Goal: Task Accomplishment & Management: Use online tool/utility

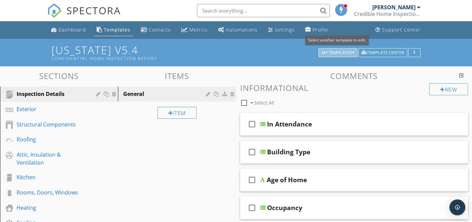
click at [335, 52] on div "My Templates" at bounding box center [338, 52] width 33 height 5
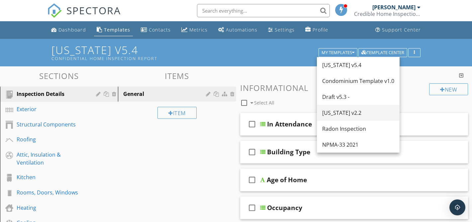
click at [328, 110] on div "[US_STATE] v2.2" at bounding box center [358, 113] width 72 height 8
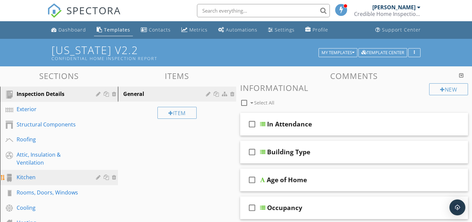
click at [47, 175] on div "Kitchen" at bounding box center [52, 177] width 70 height 8
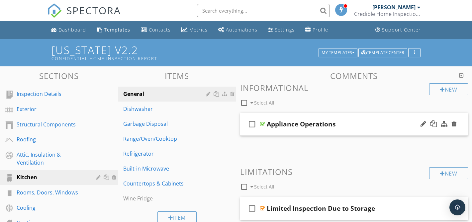
click at [261, 125] on div at bounding box center [262, 124] width 5 height 5
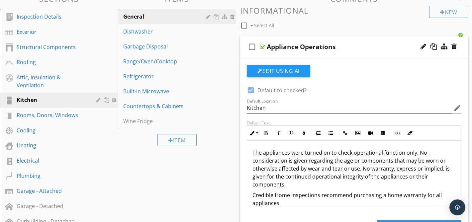
scroll to position [93, 0]
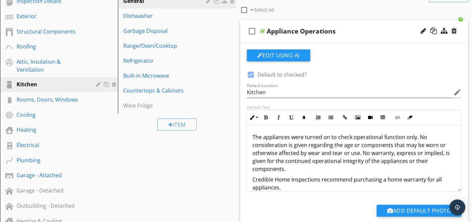
click at [269, 136] on p "The appliances were turned on to check operational function only. No considerat…" at bounding box center [354, 153] width 204 height 40
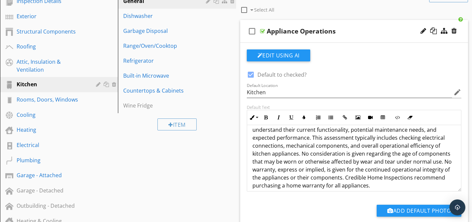
scroll to position [38, 0]
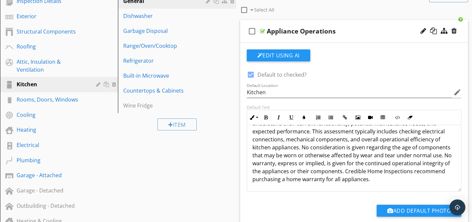
click at [261, 31] on div at bounding box center [262, 31] width 5 height 5
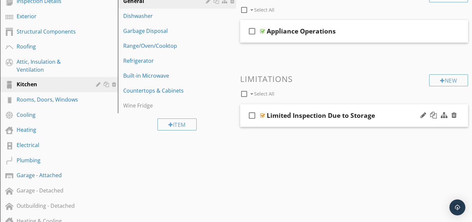
click at [263, 116] on div at bounding box center [262, 115] width 5 height 5
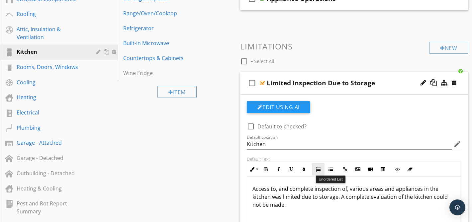
scroll to position [126, 0]
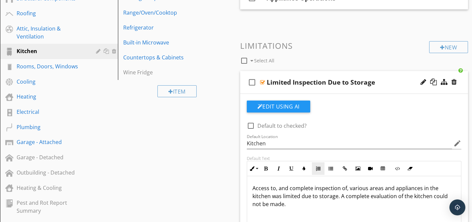
click at [328, 207] on p "Access to, and complete inspection of, various areas and appliances in the kitc…" at bounding box center [354, 196] width 204 height 24
click at [263, 82] on div at bounding box center [262, 82] width 5 height 5
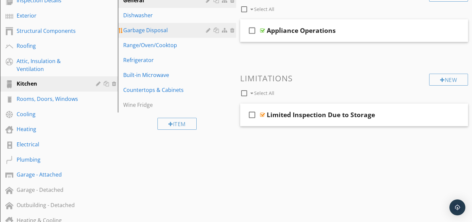
scroll to position [91, 0]
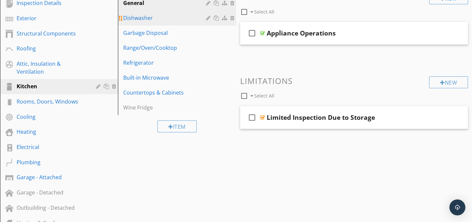
click at [152, 20] on div "Dishwasher" at bounding box center [165, 18] width 84 height 8
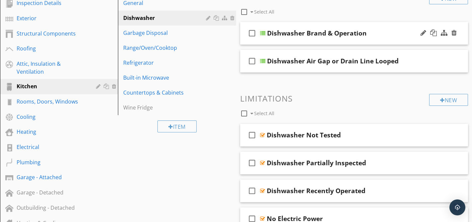
click at [263, 33] on div at bounding box center [262, 33] width 5 height 5
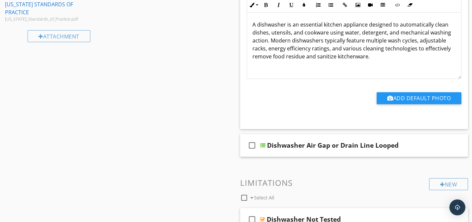
scroll to position [477, 0]
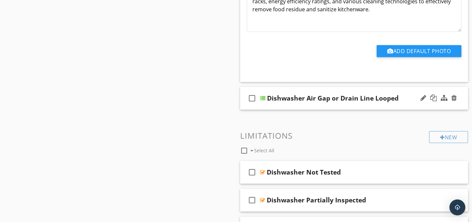
click at [263, 96] on div at bounding box center [262, 98] width 5 height 5
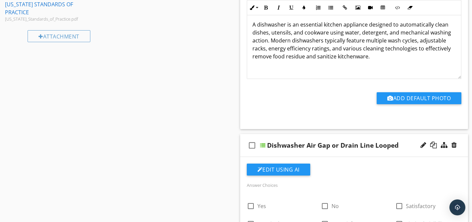
scroll to position [400, 0]
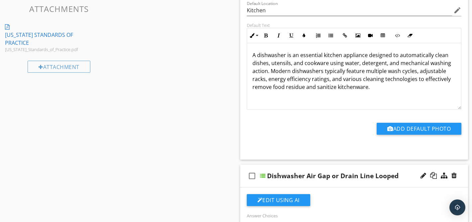
click at [264, 173] on div at bounding box center [262, 175] width 5 height 5
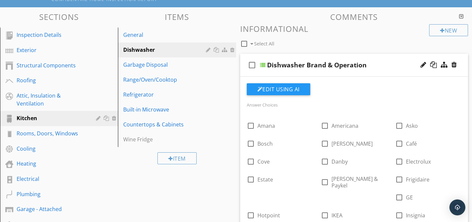
scroll to position [0, 0]
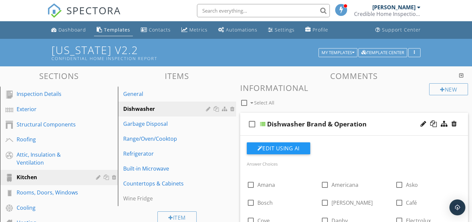
click at [262, 125] on div at bounding box center [262, 124] width 5 height 5
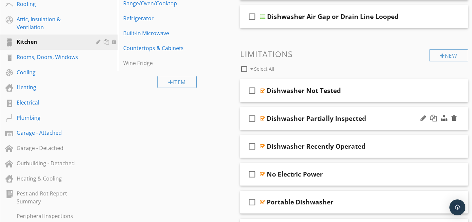
scroll to position [136, 0]
click at [262, 89] on div at bounding box center [262, 89] width 5 height 5
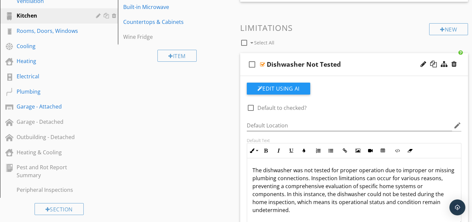
scroll to position [165, 0]
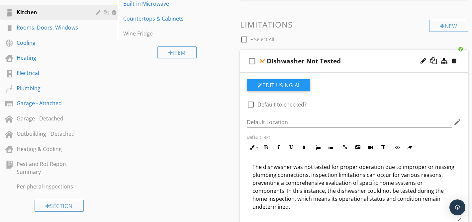
click at [261, 60] on div at bounding box center [262, 60] width 5 height 5
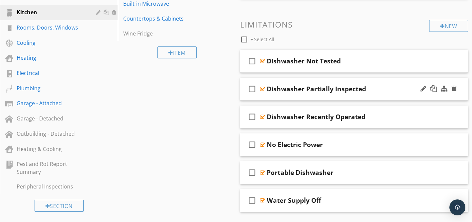
click at [264, 88] on div at bounding box center [262, 88] width 5 height 5
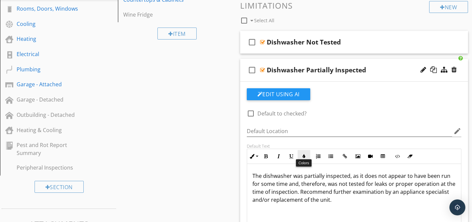
scroll to position [191, 0]
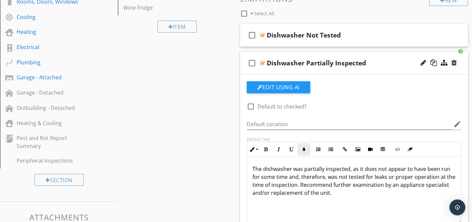
click at [305, 177] on p "The dishwasher was partially inspected, as it does not appear to have been run …" at bounding box center [354, 181] width 204 height 32
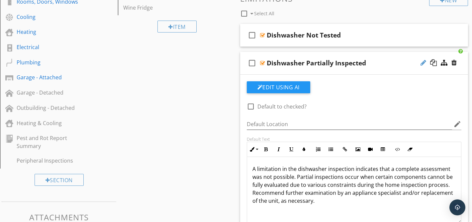
click at [423, 63] on div at bounding box center [424, 62] width 6 height 7
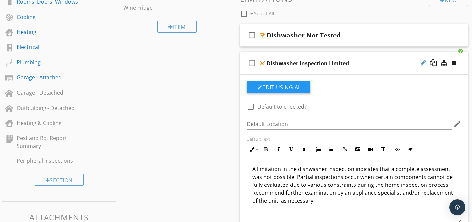
type input "Dishwasher Inspection Limited"
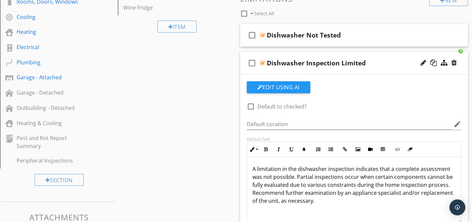
click at [262, 62] on div at bounding box center [262, 62] width 5 height 5
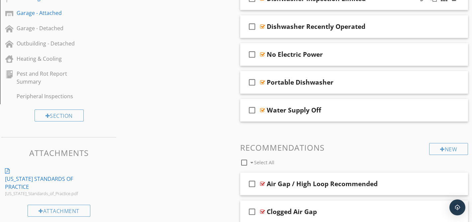
scroll to position [260, 0]
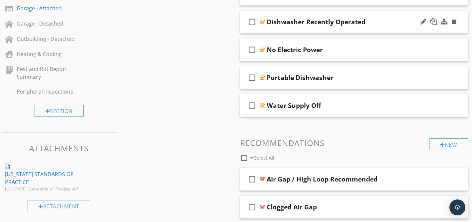
click at [262, 21] on div at bounding box center [262, 21] width 5 height 5
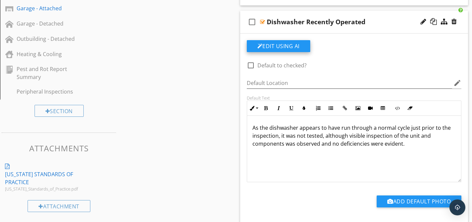
click at [277, 45] on button "Edit Using AI" at bounding box center [278, 46] width 63 height 12
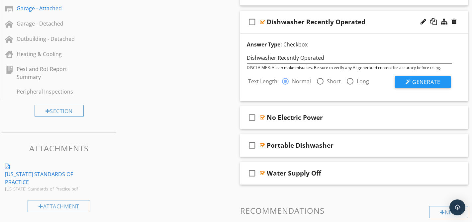
click at [320, 79] on div at bounding box center [320, 81] width 11 height 11
radio input "false"
radio input "true"
click at [406, 82] on div at bounding box center [408, 81] width 5 height 5
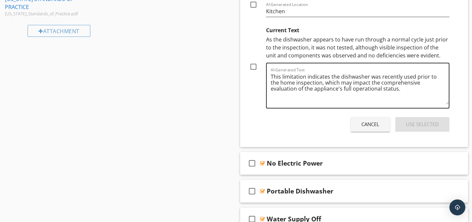
scroll to position [438, 0]
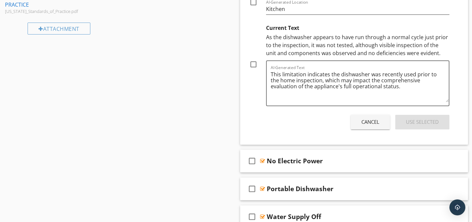
click at [365, 125] on div "Cancel" at bounding box center [370, 122] width 18 height 8
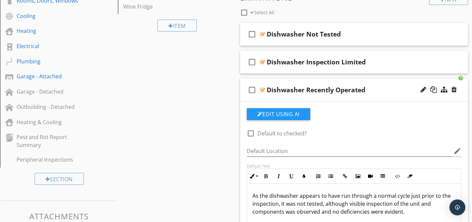
scroll to position [186, 0]
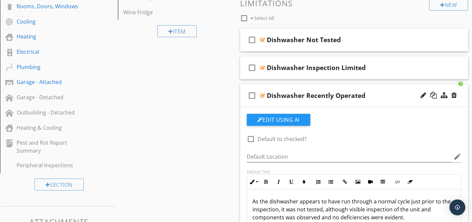
click at [262, 96] on div at bounding box center [262, 95] width 5 height 5
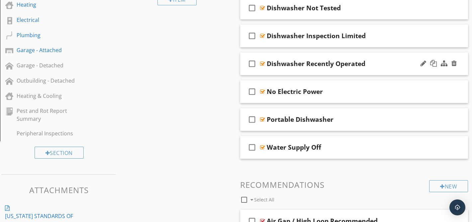
scroll to position [220, 0]
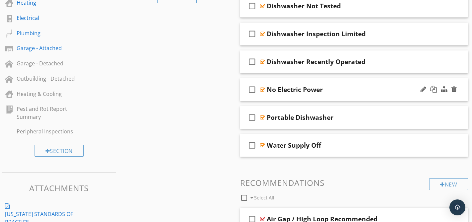
click at [262, 91] on div at bounding box center [262, 89] width 5 height 5
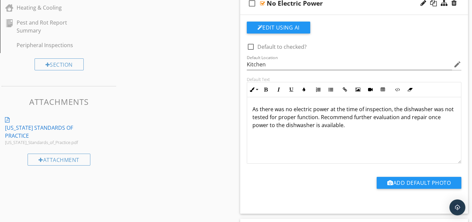
scroll to position [309, 0]
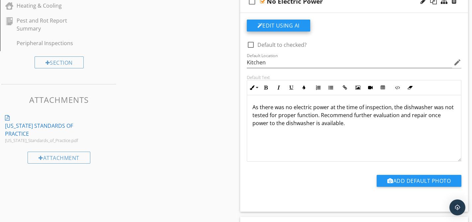
click at [298, 25] on button "Edit Using AI" at bounding box center [278, 26] width 63 height 12
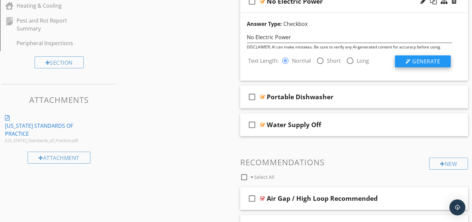
click at [424, 61] on span "Generate" at bounding box center [426, 61] width 28 height 7
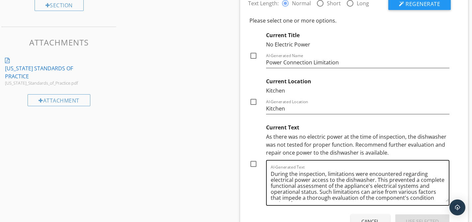
scroll to position [318, 0]
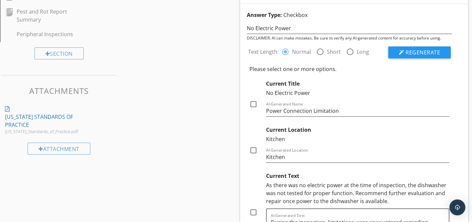
click at [318, 52] on div at bounding box center [320, 51] width 11 height 11
radio input "false"
radio input "true"
click at [412, 52] on span "Regenerate" at bounding box center [423, 52] width 35 height 7
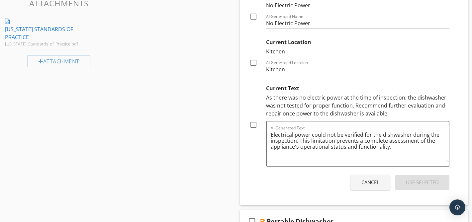
scroll to position [407, 0]
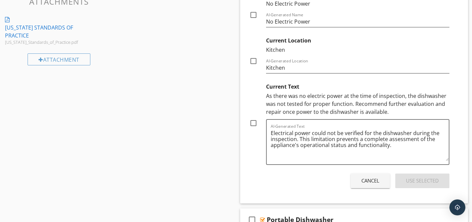
click at [368, 183] on div "Cancel" at bounding box center [370, 181] width 18 height 8
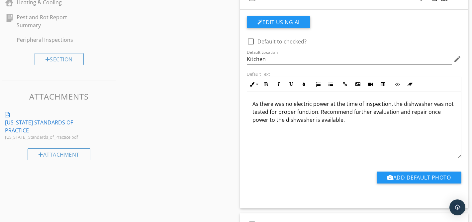
scroll to position [300, 0]
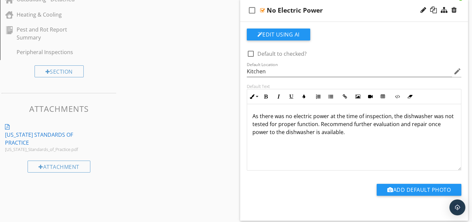
click at [325, 133] on p "As there was no electric power at the time of inspection, the dishwasher was no…" at bounding box center [354, 124] width 204 height 24
copy p "As there was no electric power at the time of inspection, the dishwasher was no…"
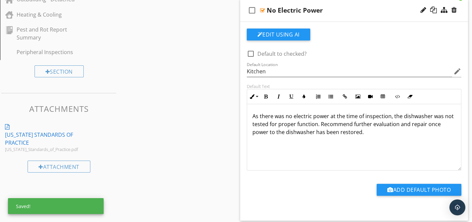
click at [263, 10] on div at bounding box center [262, 10] width 5 height 5
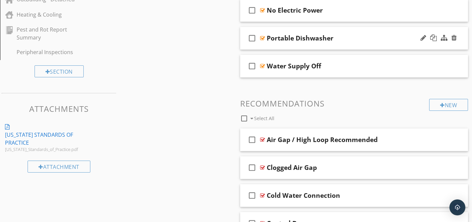
click at [262, 40] on div at bounding box center [262, 38] width 5 height 5
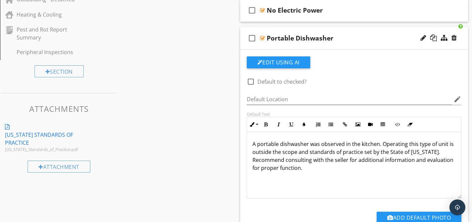
click at [253, 168] on p "A portable dishwasher was observed in the kitchen. Operating this type of unit …" at bounding box center [354, 156] width 204 height 32
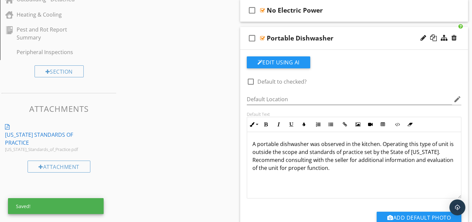
click at [262, 38] on div at bounding box center [262, 38] width 5 height 5
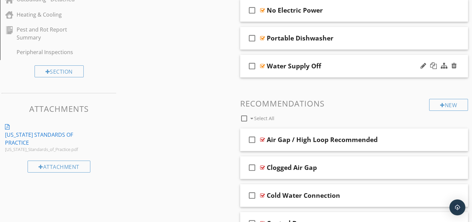
click at [261, 67] on div at bounding box center [262, 65] width 5 height 5
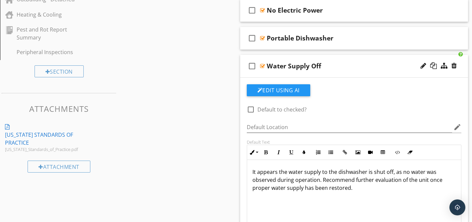
click at [294, 180] on p "It appears the water supply to the dishwasher is shut off, as no water was obse…" at bounding box center [354, 180] width 204 height 24
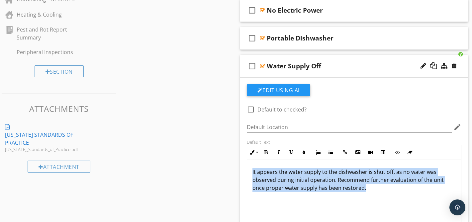
copy p "It appears the water supply to the dishwasher is shut off, as no water was obse…"
click at [370, 190] on p "It appears the water supply to the dishwasher is shut off, as no water was obse…" at bounding box center [354, 180] width 204 height 24
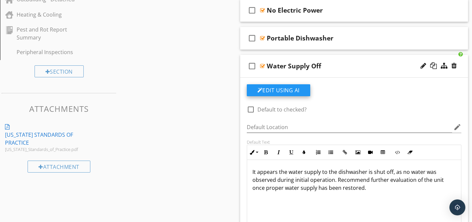
click at [287, 90] on button "Edit Using AI" at bounding box center [278, 90] width 63 height 12
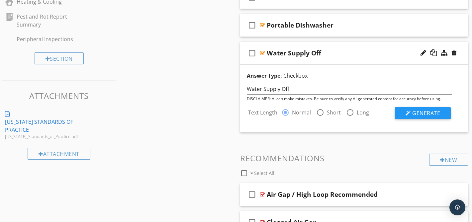
scroll to position [322, 0]
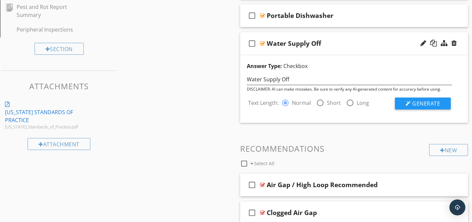
click at [321, 104] on div at bounding box center [320, 102] width 11 height 11
radio input "false"
radio input "true"
click at [417, 106] on span "Generate" at bounding box center [426, 103] width 28 height 7
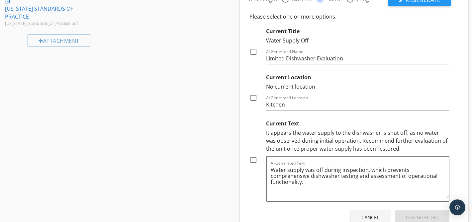
scroll to position [427, 0]
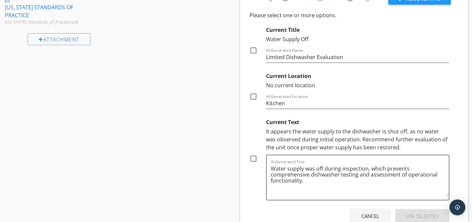
click at [361, 214] on div "Cancel" at bounding box center [370, 217] width 18 height 8
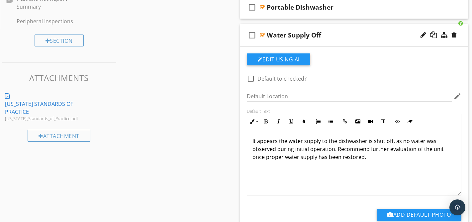
scroll to position [331, 0]
click at [263, 35] on div at bounding box center [262, 34] width 5 height 5
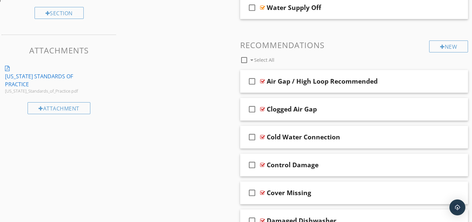
scroll to position [382, 0]
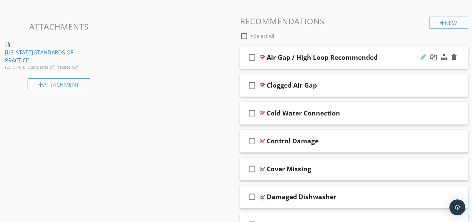
click at [421, 59] on div at bounding box center [424, 57] width 6 height 7
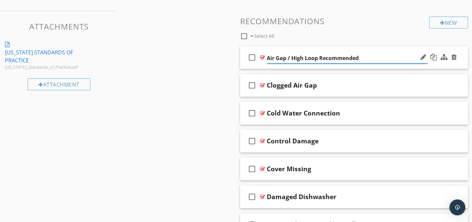
click at [292, 59] on input "Air Gap / High Loop Recommended" at bounding box center [347, 58] width 161 height 11
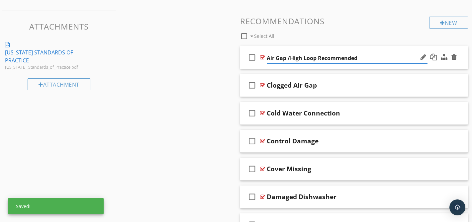
type input "Air Gap/High Loop Recommended"
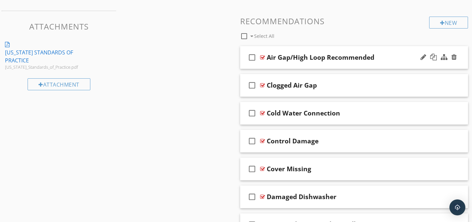
click at [262, 58] on div at bounding box center [262, 57] width 5 height 5
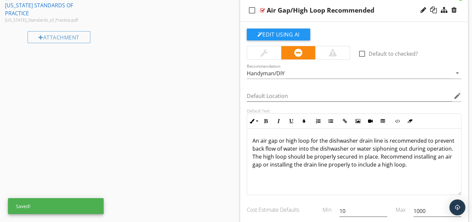
scroll to position [430, 0]
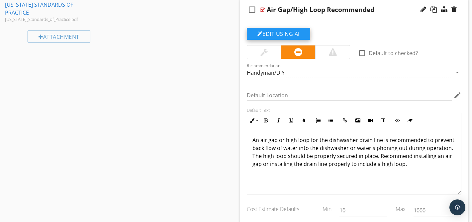
click at [279, 34] on button "Edit Using AI" at bounding box center [278, 34] width 63 height 12
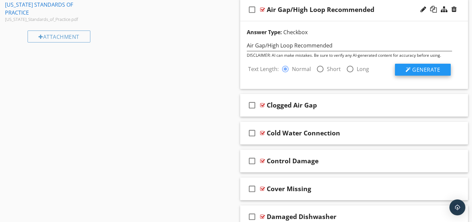
click at [420, 69] on span "Generate" at bounding box center [426, 69] width 28 height 7
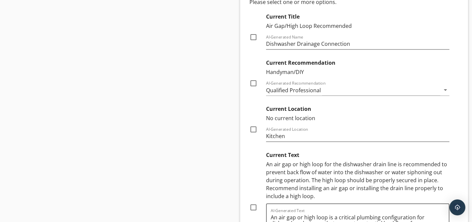
scroll to position [512, 0]
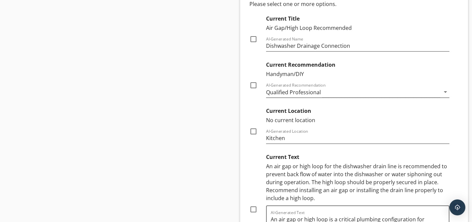
click at [409, 93] on div "Qualified Professional" at bounding box center [353, 92] width 174 height 11
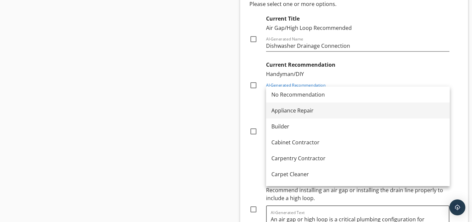
click at [335, 113] on div "Appliance Repair" at bounding box center [357, 111] width 173 height 8
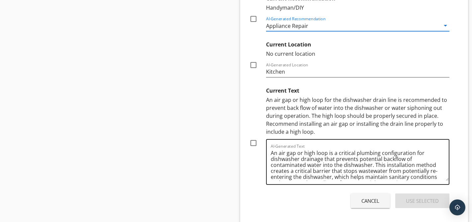
scroll to position [8, 0]
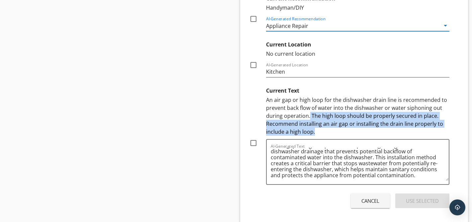
drag, startPoint x: 309, startPoint y: 117, endPoint x: 314, endPoint y: 132, distance: 16.5
click at [314, 132] on div "An air gap or high loop for the dishwasher drain line is recommended to prevent…" at bounding box center [358, 116] width 184 height 40
copy div "The high loop should be properly secured in place. Recommend installing an air …"
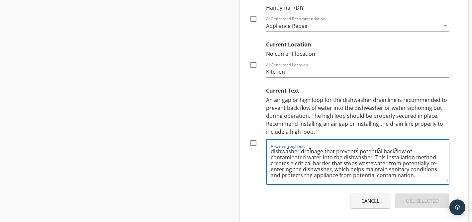
click at [424, 176] on textarea "An air gap or high loop is a critical plumbing configuration for dishwasher dra…" at bounding box center [360, 164] width 178 height 33
paste textarea "The high loop should be properly secured in place. Recommend installing an air …"
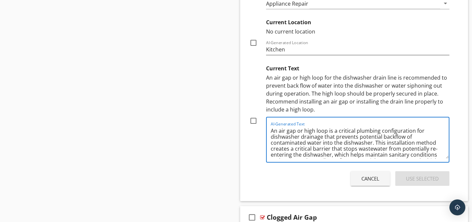
scroll to position [601, 0]
click at [393, 137] on textarea "An air gap or high loop is a critical plumbing configuration for dishwasher dra…" at bounding box center [360, 141] width 178 height 33
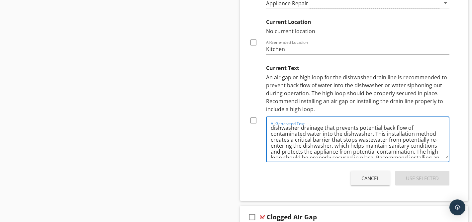
scroll to position [20, 0]
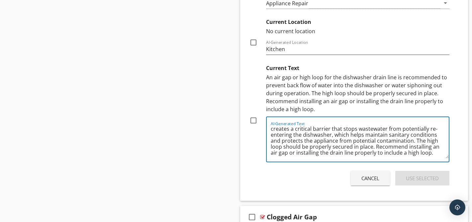
type textarea "An air gap or high loop is a critical plumbing configuration for dishwasher dra…"
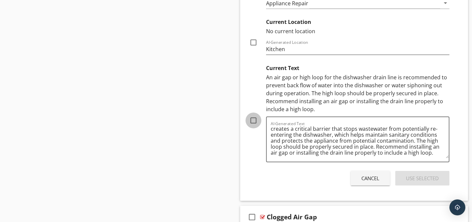
click at [255, 120] on div at bounding box center [253, 120] width 11 height 11
checkbox input "true"
click at [415, 181] on div "Use Selected" at bounding box center [422, 179] width 33 height 8
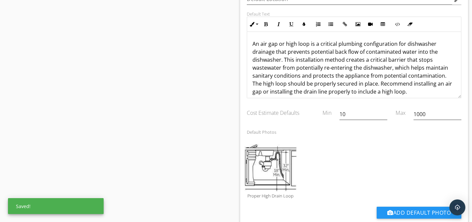
scroll to position [526, 0]
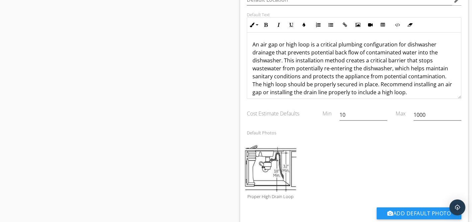
click at [409, 94] on p "An air gap or high loop is a critical plumbing configuration for dishwasher dra…" at bounding box center [354, 69] width 204 height 56
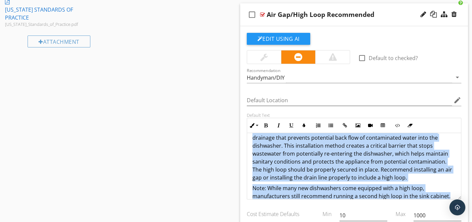
scroll to position [415, 0]
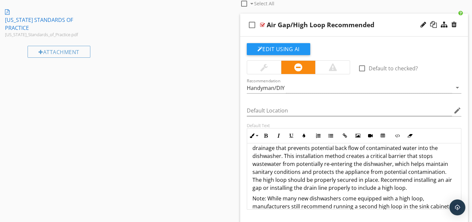
click at [260, 25] on div at bounding box center [262, 24] width 5 height 5
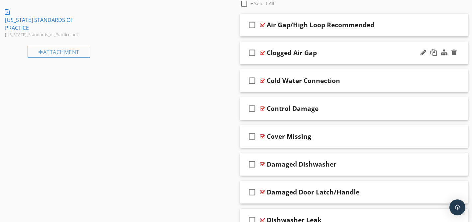
click at [264, 52] on div at bounding box center [262, 52] width 5 height 5
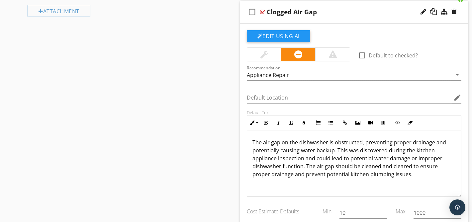
scroll to position [455, 0]
click at [263, 13] on div at bounding box center [262, 12] width 5 height 5
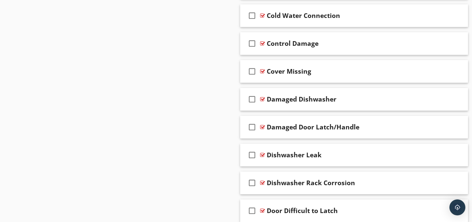
scroll to position [480, 0]
click at [263, 13] on div at bounding box center [262, 14] width 5 height 5
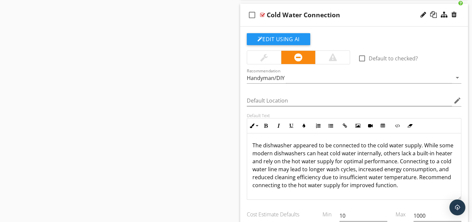
click at [263, 16] on div at bounding box center [262, 14] width 5 height 5
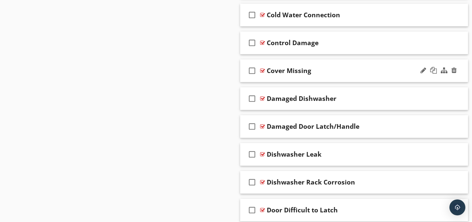
click at [262, 71] on div at bounding box center [262, 70] width 5 height 5
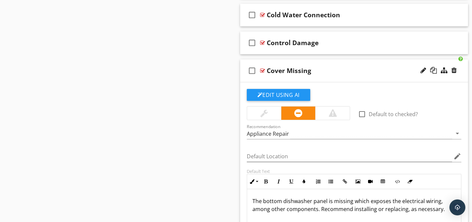
click at [290, 70] on div "Cover Missing" at bounding box center [289, 71] width 45 height 8
paste input "Missing Panel Cover"
type input "Missing Panel Cover"
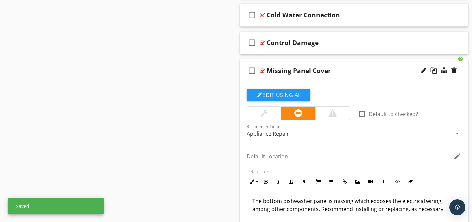
click at [360, 60] on div "check_box_outline_blank Missing Panel Cover" at bounding box center [354, 70] width 228 height 23
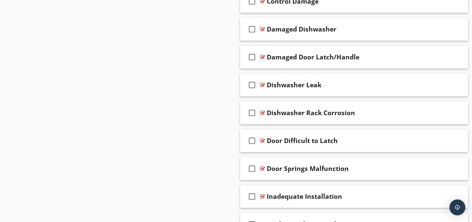
scroll to position [499, 0]
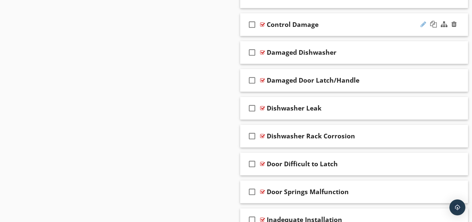
click at [424, 24] on div at bounding box center [424, 24] width 6 height 7
type input "Damaged Control"
click at [209, 70] on div "Sections Inspection Details Exterior Structural Components Roofing Attic, Insul…" at bounding box center [236, 22] width 472 height 908
click at [262, 52] on div at bounding box center [262, 52] width 5 height 5
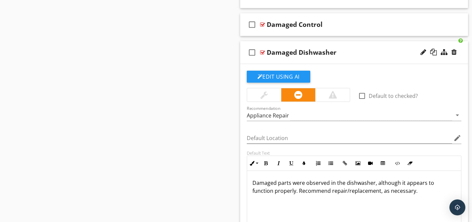
click at [308, 192] on p "Damaged parts were observed in the dishwasher, although it appears to function …" at bounding box center [354, 187] width 204 height 16
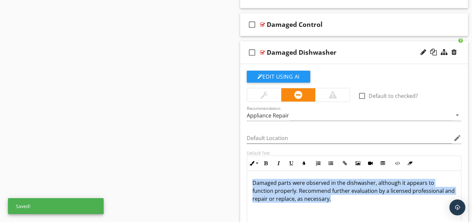
copy p "Damaged parts were observed in the dishwasher, although it appears to function …"
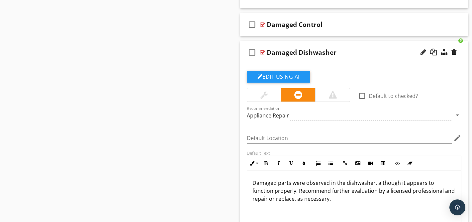
click at [261, 52] on div at bounding box center [262, 52] width 5 height 5
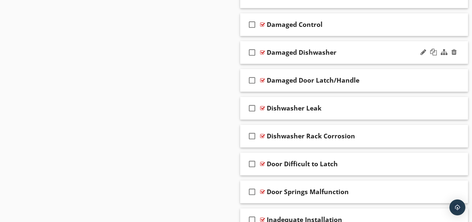
click at [265, 51] on div "check_box_outline_blank Damaged Dishwasher" at bounding box center [354, 52] width 228 height 23
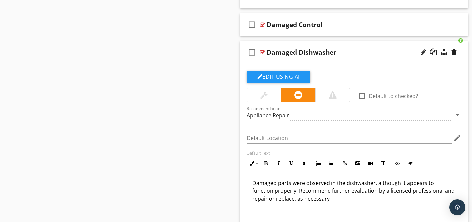
click at [320, 195] on p "Damaged parts were observed in the dishwasher, although it appears to function …" at bounding box center [354, 191] width 204 height 24
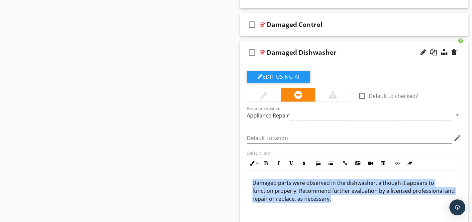
copy p "Damaged parts were observed in the dishwasher, although it appears to function …"
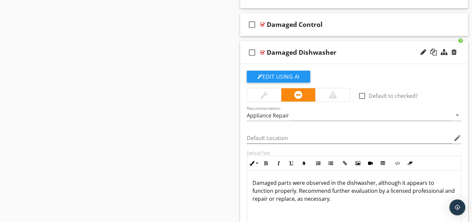
click at [260, 55] on div at bounding box center [262, 52] width 5 height 5
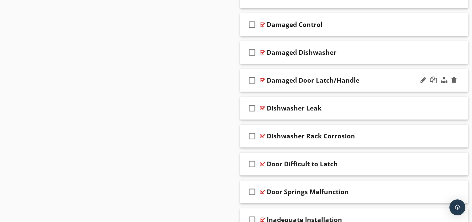
click at [262, 79] on div at bounding box center [262, 80] width 5 height 5
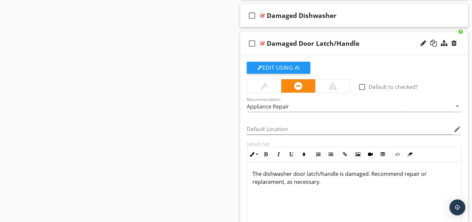
scroll to position [543, 0]
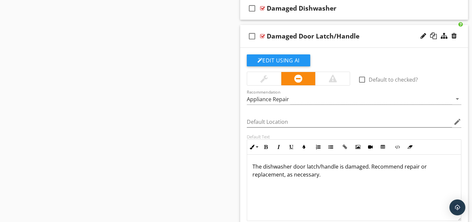
click at [348, 176] on p "The dishwasher door latch/handle is damaged. Recommend repair or replacement, a…" at bounding box center [354, 171] width 204 height 16
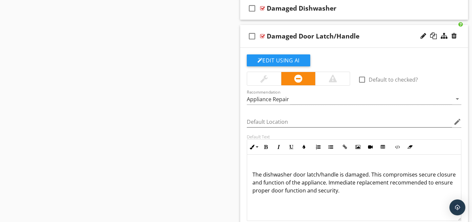
click at [263, 182] on p "The dishwasher door latch/handle is damaged. This compromises secure closure an…" at bounding box center [354, 179] width 204 height 32
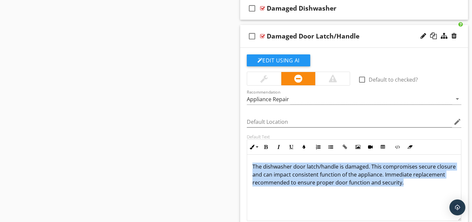
copy p "The dishwasher door latch/handle is damaged. This compromises secure closure an…"
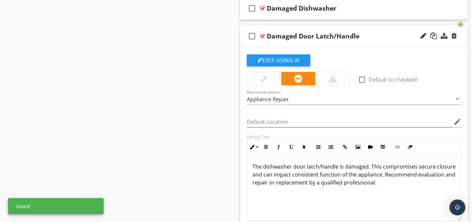
click at [263, 35] on div at bounding box center [262, 36] width 5 height 5
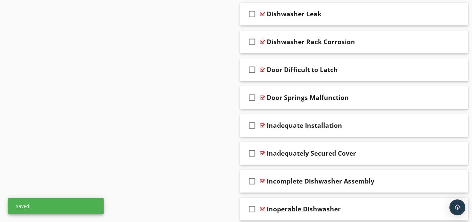
scroll to position [595, 0]
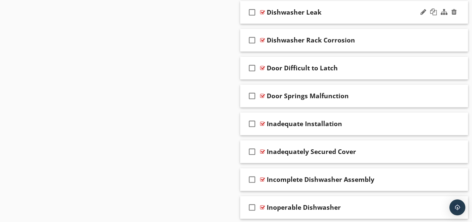
click at [261, 12] on div at bounding box center [262, 12] width 5 height 5
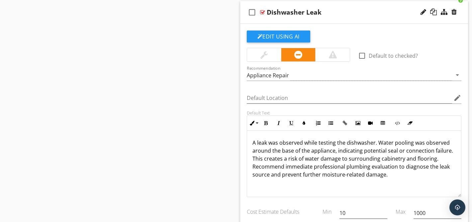
click at [262, 12] on div at bounding box center [262, 12] width 5 height 5
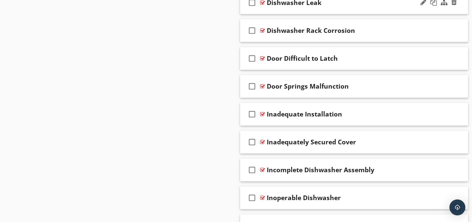
scroll to position [605, 0]
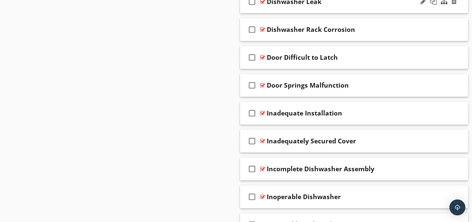
click at [261, 3] on div at bounding box center [262, 1] width 5 height 5
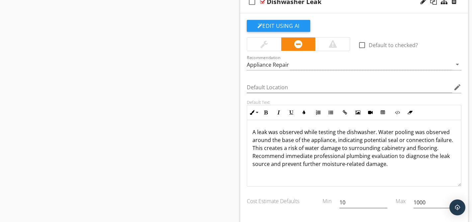
click at [261, 2] on div at bounding box center [262, 1] width 5 height 5
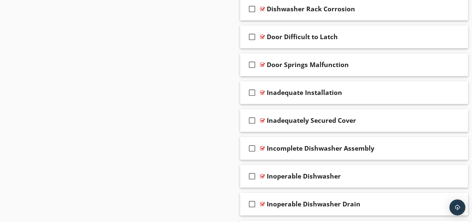
scroll to position [627, 0]
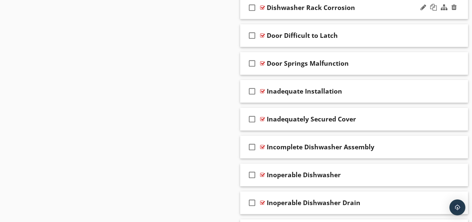
click at [261, 7] on div at bounding box center [262, 7] width 5 height 5
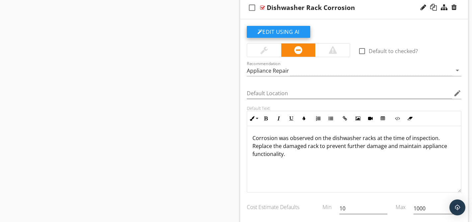
click at [279, 33] on button "Edit Using AI" at bounding box center [278, 32] width 63 height 12
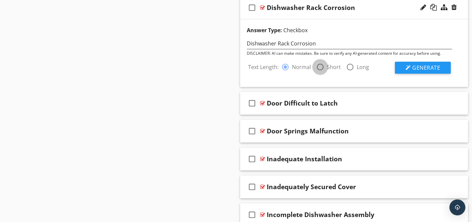
click at [321, 66] on div at bounding box center [320, 66] width 11 height 11
radio input "false"
radio input "true"
click at [419, 70] on span "Generate" at bounding box center [426, 67] width 28 height 7
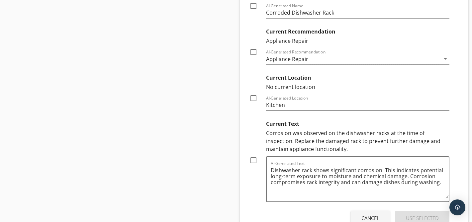
scroll to position [742, 0]
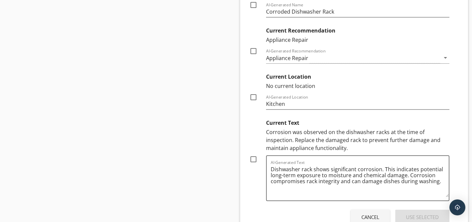
click at [369, 215] on div "Cancel" at bounding box center [370, 218] width 18 height 8
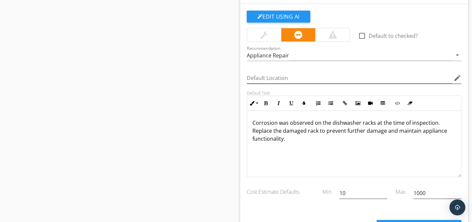
scroll to position [620, 0]
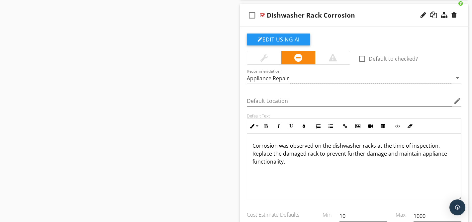
click at [261, 16] on div at bounding box center [262, 15] width 5 height 5
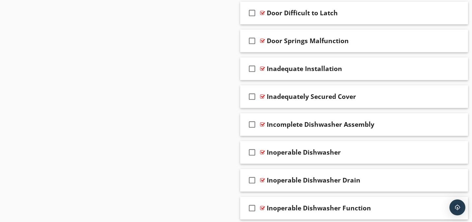
scroll to position [651, 0]
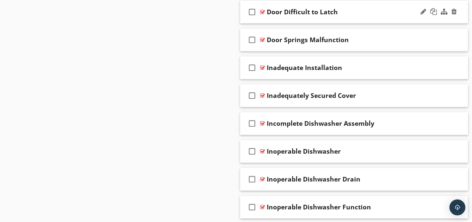
click at [260, 12] on div at bounding box center [262, 11] width 5 height 5
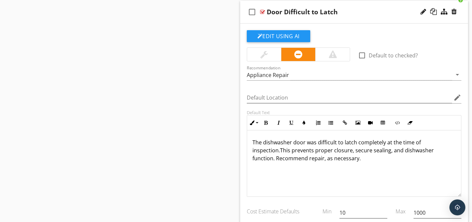
click at [263, 11] on div at bounding box center [262, 11] width 5 height 5
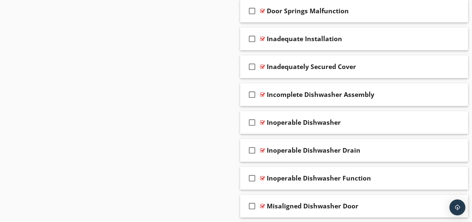
scroll to position [680, 0]
click at [261, 11] on div at bounding box center [262, 10] width 5 height 5
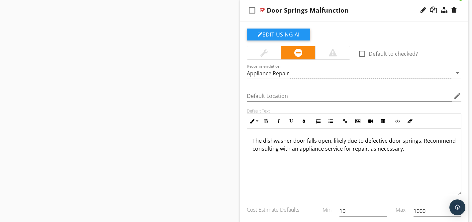
click at [283, 147] on p "The dishwasher door falls open, likely due to defective door springs. Recommend…" at bounding box center [354, 145] width 204 height 16
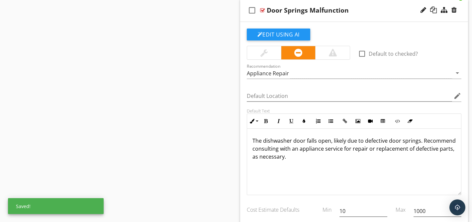
click at [261, 10] on div at bounding box center [262, 10] width 5 height 5
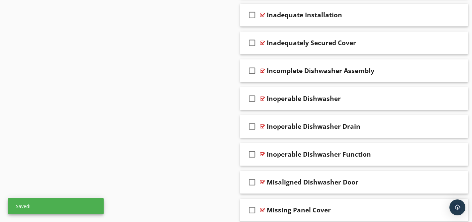
scroll to position [709, 0]
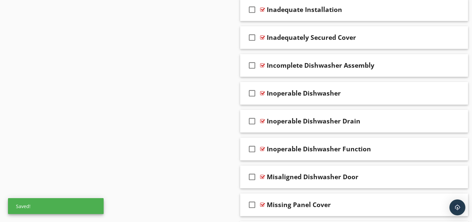
click at [261, 10] on div at bounding box center [262, 9] width 5 height 5
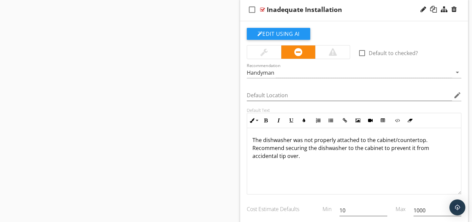
click at [261, 10] on div at bounding box center [262, 9] width 5 height 5
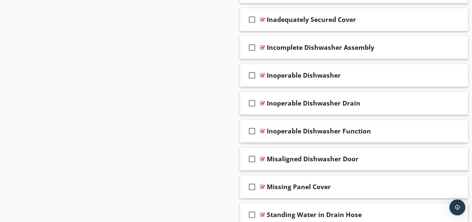
scroll to position [728, 0]
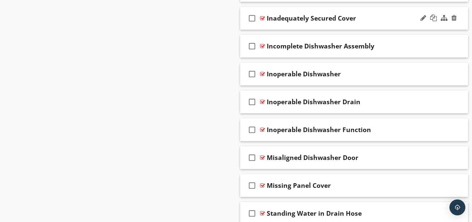
click at [262, 19] on div at bounding box center [262, 18] width 5 height 5
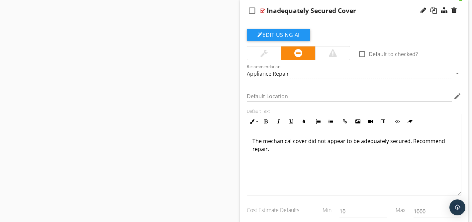
scroll to position [738, 0]
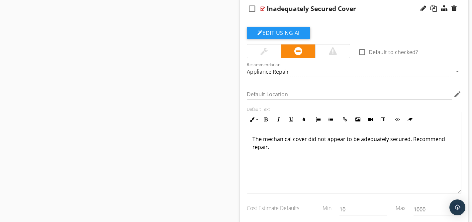
click at [262, 9] on div at bounding box center [262, 8] width 5 height 5
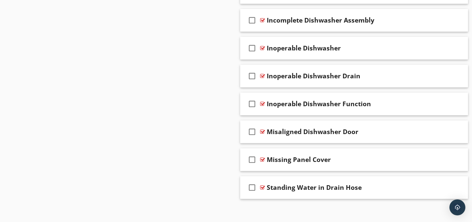
scroll to position [755, 0]
click at [261, 20] on div at bounding box center [262, 19] width 5 height 5
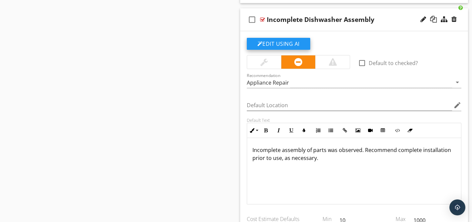
click at [281, 46] on button "Edit Using AI" at bounding box center [278, 44] width 63 height 12
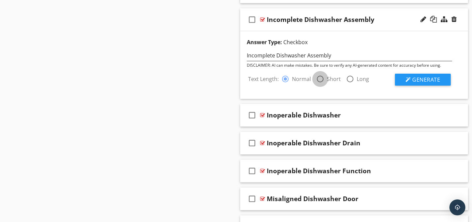
click at [320, 78] on div at bounding box center [320, 78] width 11 height 11
radio input "false"
radio input "true"
click at [415, 79] on span "Generate" at bounding box center [426, 79] width 28 height 7
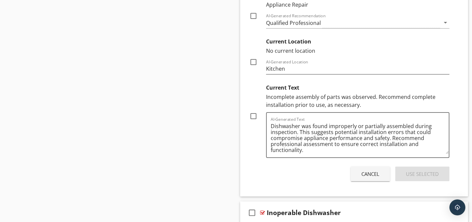
scroll to position [919, 0]
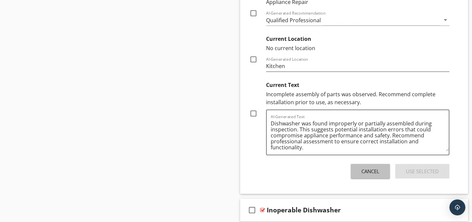
click at [368, 172] on div "Cancel" at bounding box center [370, 172] width 18 height 8
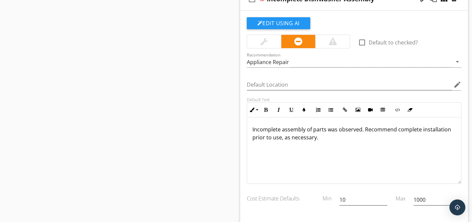
scroll to position [772, 0]
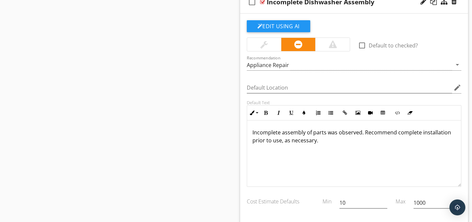
click at [262, 3] on div at bounding box center [262, 1] width 5 height 5
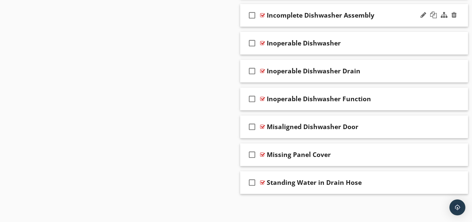
scroll to position [759, 0]
click at [261, 44] on div at bounding box center [262, 43] width 5 height 5
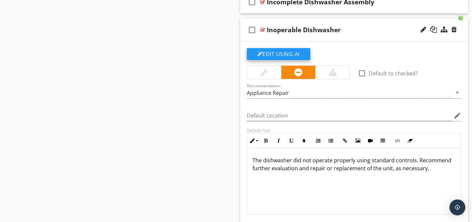
click at [274, 54] on button "Edit Using AI" at bounding box center [278, 54] width 63 height 12
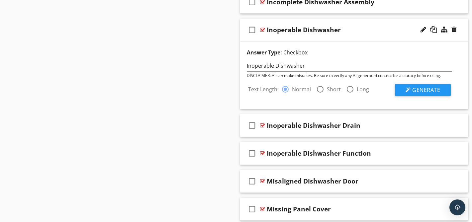
click at [321, 91] on div at bounding box center [320, 89] width 11 height 11
radio input "false"
radio input "true"
click at [414, 90] on span "Generate" at bounding box center [426, 89] width 28 height 7
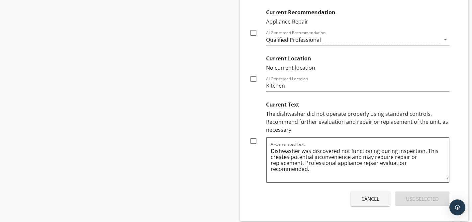
scroll to position [929, 0]
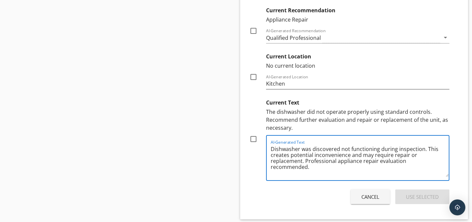
drag, startPoint x: 426, startPoint y: 149, endPoint x: 426, endPoint y: 145, distance: 4.7
click at [426, 145] on textarea "Dishwasher was discovered not functioning during inspection. This creates poten…" at bounding box center [360, 160] width 178 height 33
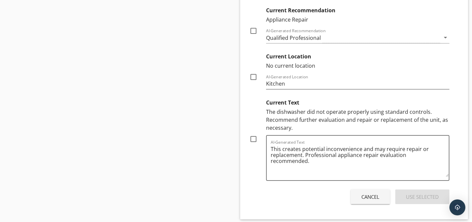
click at [430, 113] on div "The dishwasher did not operate properly using standard controls. Recommend furt…" at bounding box center [358, 120] width 184 height 24
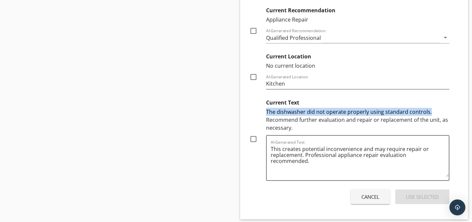
drag, startPoint x: 430, startPoint y: 113, endPoint x: 430, endPoint y: 108, distance: 4.3
click at [430, 108] on div "The dishwasher did not operate properly using standard controls. Recommend furt…" at bounding box center [358, 120] width 184 height 24
copy div "The dishwasher did not operate properly using standard controls."
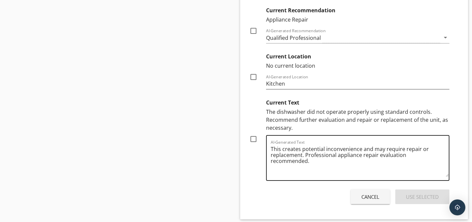
click at [272, 150] on textarea "This creates potential inconvenience and may require repair or replacement. Pro…" at bounding box center [360, 160] width 178 height 33
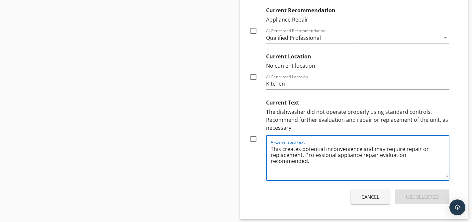
paste textarea "The dishwasher did not operate properly using standard controls."
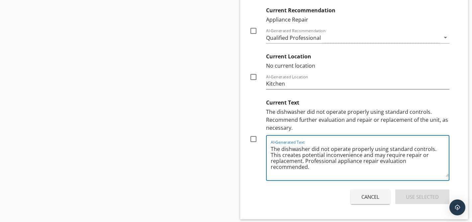
type textarea "The dishwasher did not operate properly using standard controls. This creates p…"
click at [252, 140] on div at bounding box center [253, 139] width 11 height 11
checkbox input "true"
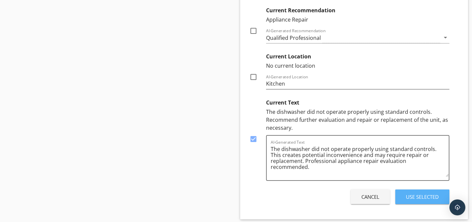
click at [406, 197] on div "Use Selected" at bounding box center [422, 197] width 33 height 8
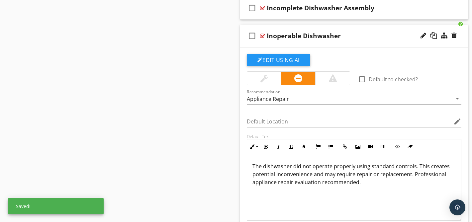
scroll to position [765, 0]
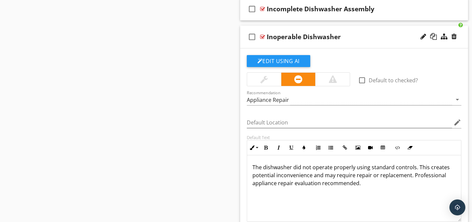
click at [263, 38] on div at bounding box center [262, 36] width 5 height 5
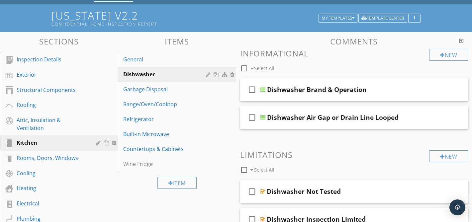
scroll to position [32, 0]
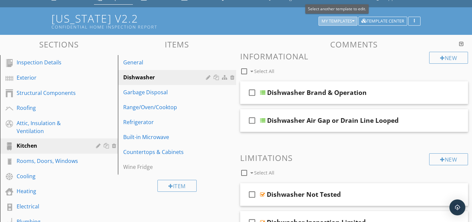
click at [333, 22] on div "My Templates" at bounding box center [338, 21] width 33 height 5
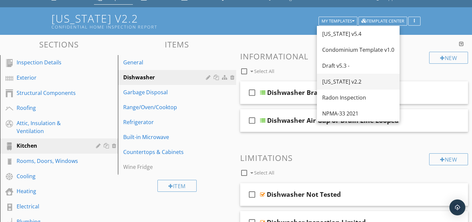
click at [337, 79] on div "[US_STATE] v2.2" at bounding box center [358, 82] width 72 height 8
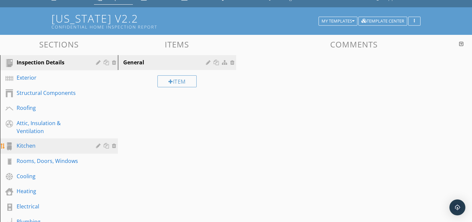
click at [40, 147] on div "Kitchen" at bounding box center [52, 146] width 70 height 8
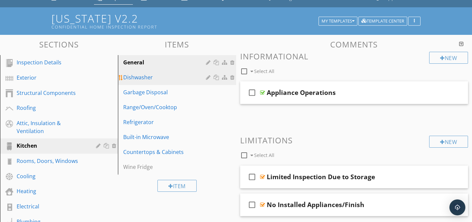
click at [153, 79] on div "Dishwasher" at bounding box center [165, 77] width 84 height 8
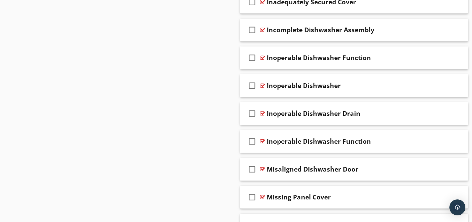
scroll to position [744, 0]
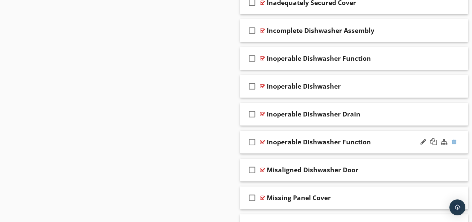
click at [455, 141] on div at bounding box center [453, 142] width 5 height 7
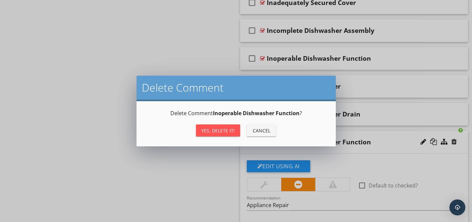
click at [217, 128] on div "Yes, Delete it!" at bounding box center [218, 130] width 34 height 7
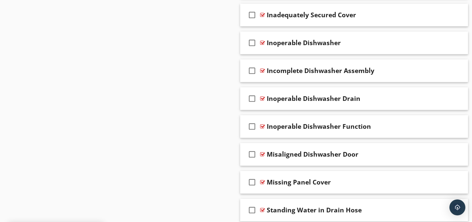
scroll to position [726, 0]
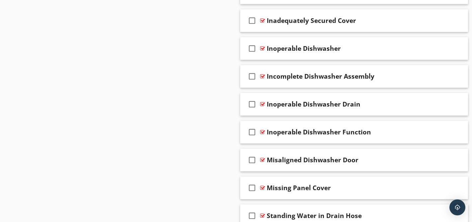
drag, startPoint x: 374, startPoint y: 93, endPoint x: 63, endPoint y: 4, distance: 323.7
click at [262, 105] on div at bounding box center [262, 104] width 5 height 5
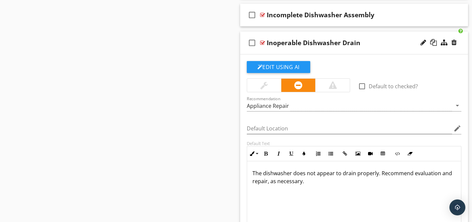
scroll to position [789, 0]
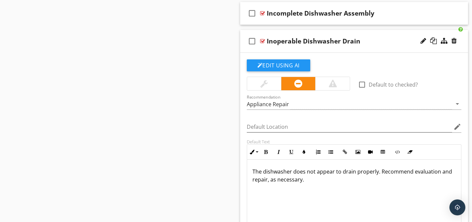
click at [323, 186] on div "The dishwasher does not appear to drain properly. Recommend evaluation and repa…" at bounding box center [354, 193] width 214 height 66
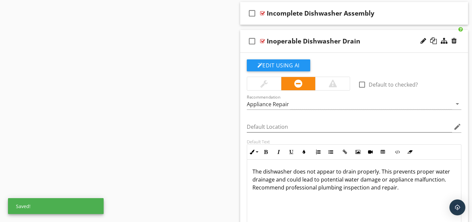
click at [262, 43] on div at bounding box center [262, 41] width 5 height 5
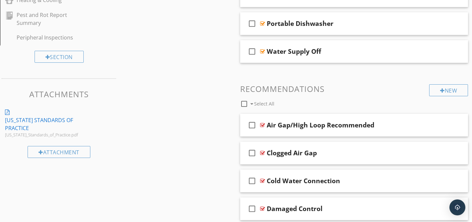
scroll to position [0, 0]
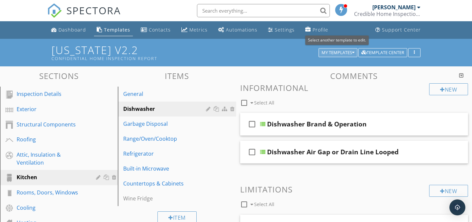
click at [331, 53] on div "My Templates" at bounding box center [338, 52] width 33 height 5
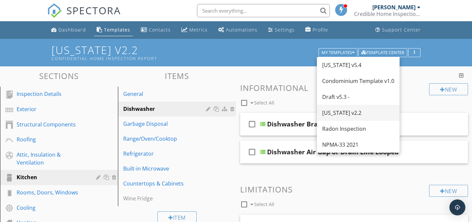
click at [328, 113] on div "[US_STATE] v2.2" at bounding box center [358, 113] width 72 height 8
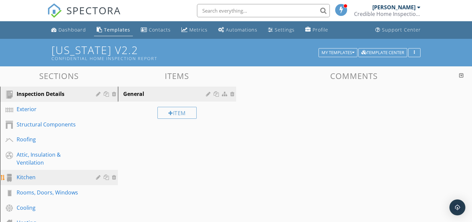
click at [39, 176] on div "Kitchen" at bounding box center [52, 177] width 70 height 8
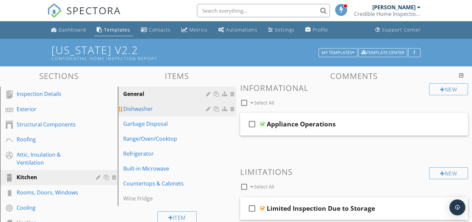
click at [152, 106] on div "Dishwasher" at bounding box center [165, 109] width 84 height 8
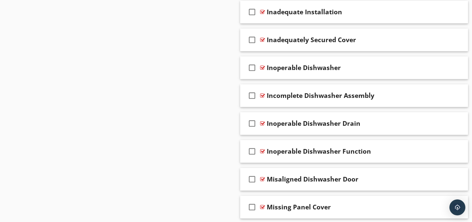
scroll to position [759, 0]
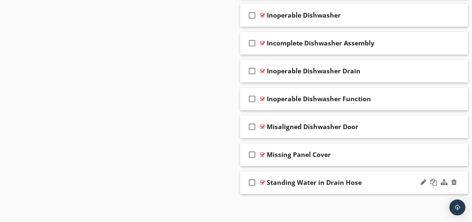
click at [265, 182] on div "check_box_outline_blank Standing Water in Drain Hose" at bounding box center [354, 182] width 228 height 23
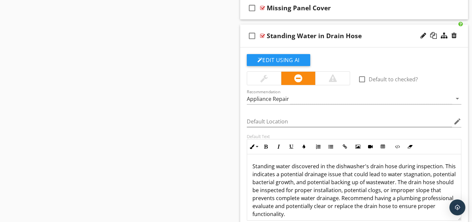
scroll to position [906, 0]
click at [262, 38] on div at bounding box center [262, 36] width 5 height 5
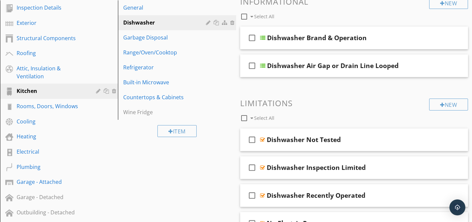
scroll to position [85, 0]
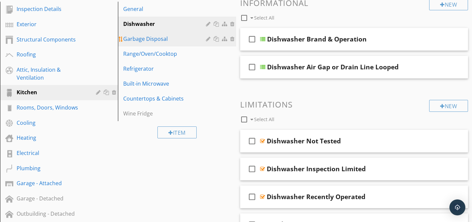
click at [161, 39] on div "Garbage Disposal" at bounding box center [165, 39] width 84 height 8
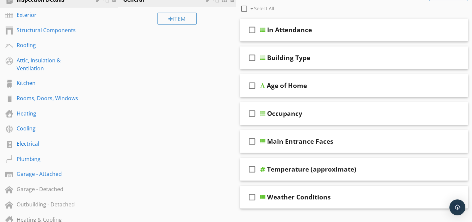
scroll to position [97, 0]
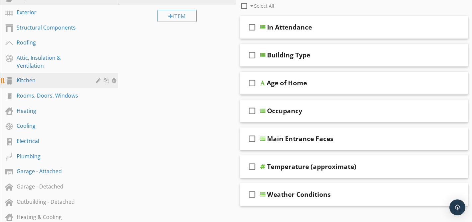
click at [32, 80] on div "Kitchen" at bounding box center [52, 80] width 70 height 8
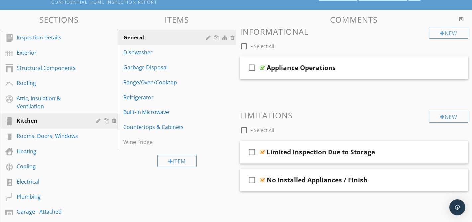
scroll to position [55, 0]
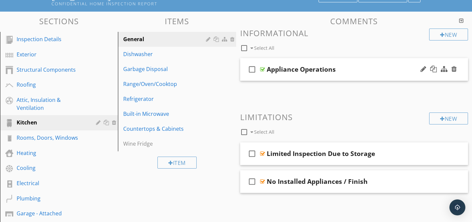
click at [261, 70] on div at bounding box center [262, 69] width 5 height 5
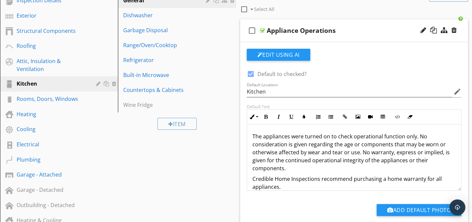
scroll to position [98, 0]
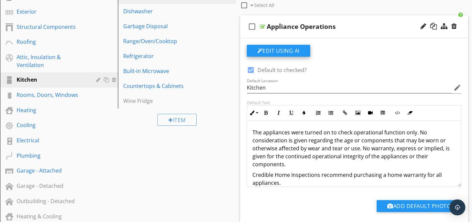
click at [283, 50] on button "Edit Using AI" at bounding box center [278, 51] width 63 height 12
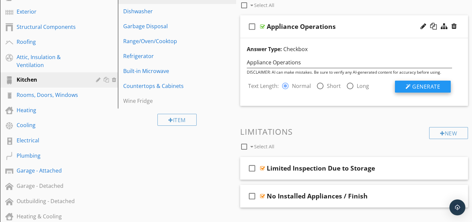
click at [426, 85] on span "Generate" at bounding box center [426, 86] width 28 height 7
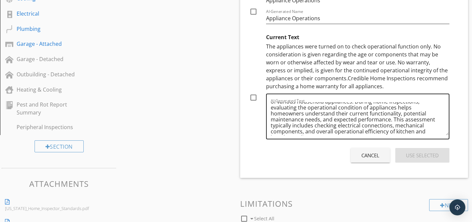
scroll to position [14, 0]
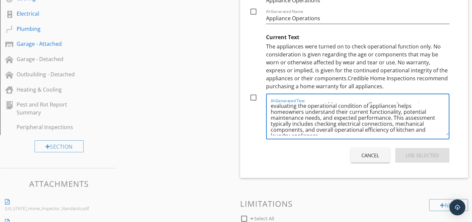
click at [408, 130] on textarea "Appliance operations refer to the functional status and performance of various …" at bounding box center [360, 118] width 178 height 33
click at [384, 132] on textarea "Appliance operations refer to the functional status and performance of various …" at bounding box center [360, 118] width 178 height 33
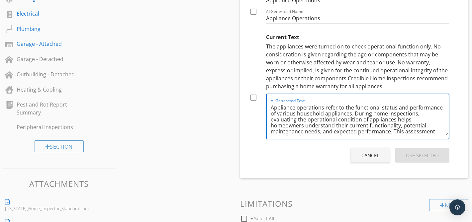
click at [275, 108] on textarea "Appliance operations refer to the functional status and performance of various …" at bounding box center [360, 118] width 178 height 33
click at [293, 107] on textarea "Kitchen appliance operations refer to the functional status and performance of …" at bounding box center [360, 118] width 178 height 33
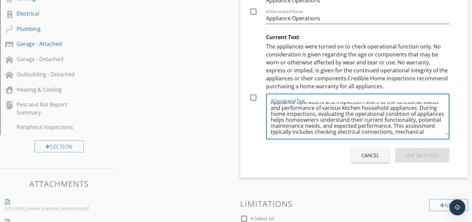
scroll to position [12, 0]
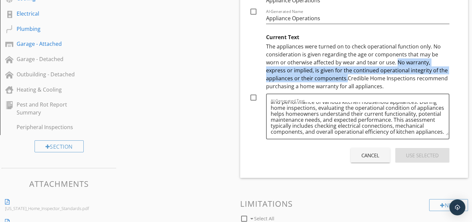
drag, startPoint x: 383, startPoint y: 62, endPoint x: 319, endPoint y: 76, distance: 65.1
click at [319, 76] on div "The appliances were turned on to check operational function only. No considerat…" at bounding box center [358, 67] width 184 height 48
copy div "No warranty, express or implied, is given for the continued operational integri…"
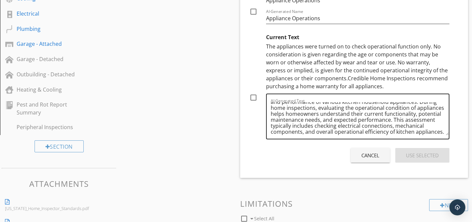
click at [443, 133] on textarea "Appliance operations and inspection refers to the functional status and perform…" at bounding box center [360, 118] width 178 height 33
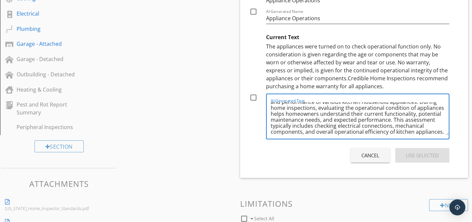
paste textarea "No warranty, express or implied, is given for the continued operational integri…"
click at [298, 127] on textarea "Appliance operations and inspection refers to the functional status and perform…" at bounding box center [360, 118] width 178 height 33
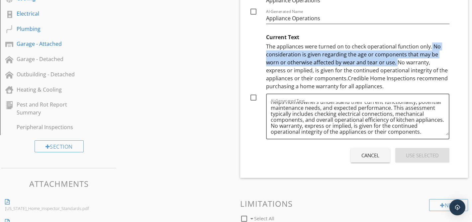
drag, startPoint x: 430, startPoint y: 47, endPoint x: 383, endPoint y: 62, distance: 49.5
click at [383, 62] on div "The appliances were turned on to check operational function only. No considerat…" at bounding box center [358, 67] width 184 height 48
copy div "No consideration is given regarding the age or components that may be worn or o…"
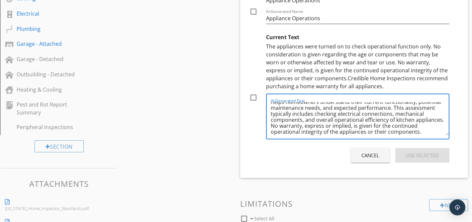
click at [271, 126] on textarea "Appliance operations and inspection refers to the functional status and perform…" at bounding box center [360, 118] width 178 height 33
paste textarea "No consideration is given regarding the age or components that may be worn or o…"
click at [384, 126] on textarea "Appliance operations and inspection refers to the functional status and perform…" at bounding box center [360, 118] width 178 height 33
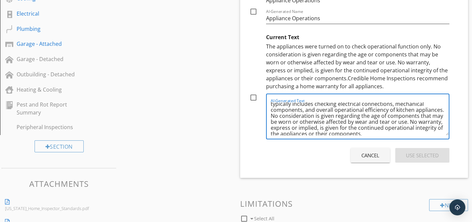
scroll to position [38, 0]
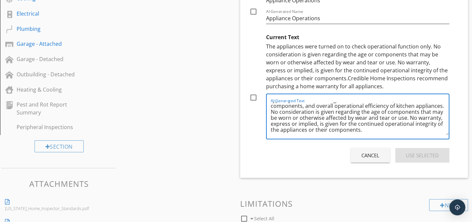
click at [395, 118] on textarea "Appliance operations and inspection refers to the functional status and perform…" at bounding box center [360, 118] width 178 height 33
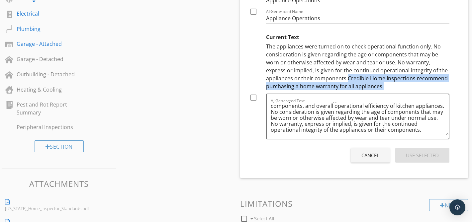
drag, startPoint x: 319, startPoint y: 78, endPoint x: 354, endPoint y: 86, distance: 36.5
click at [354, 86] on div "The appliances were turned on to check operational function only. No considerat…" at bounding box center [358, 67] width 184 height 48
copy div "Credible Home Inspections recommend purchasing a home warranty for all applianc…"
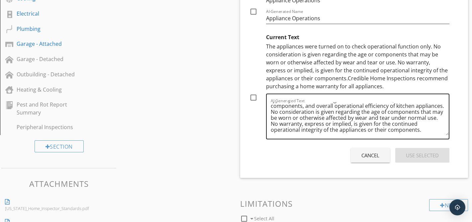
click at [397, 131] on textarea "Appliance operations and inspection refers to the functional status and perform…" at bounding box center [360, 118] width 178 height 33
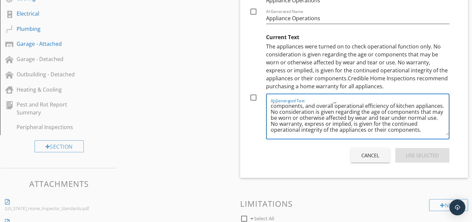
scroll to position [42, 0]
paste textarea "Credible Home Inspections recommend purchasing a home warranty for all applianc…"
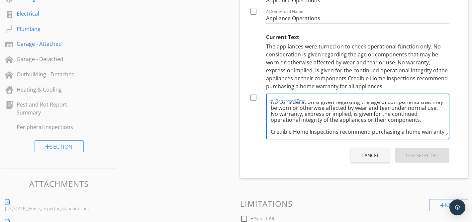
scroll to position [53, 0]
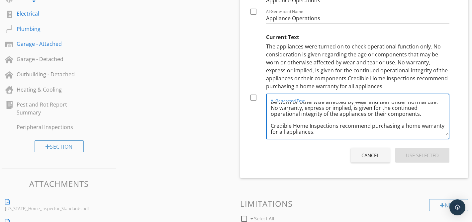
type textarea "Appliance operations and inspection refers to the functional status and perform…"
click at [253, 99] on div at bounding box center [253, 97] width 11 height 11
checkbox input "true"
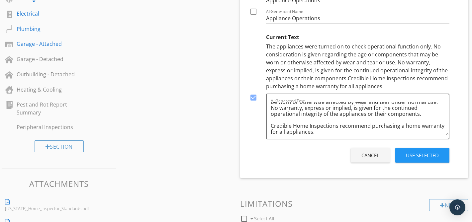
click at [404, 155] on button "Use Selected" at bounding box center [422, 155] width 54 height 15
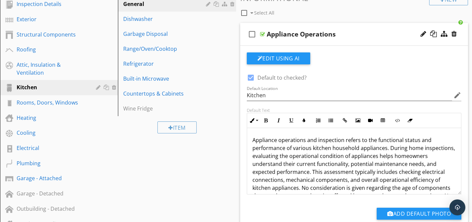
scroll to position [87, 0]
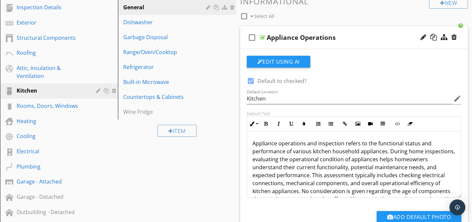
click at [255, 144] on p "Appliance operations and inspection refers to the functional status and perform…" at bounding box center [354, 184] width 204 height 88
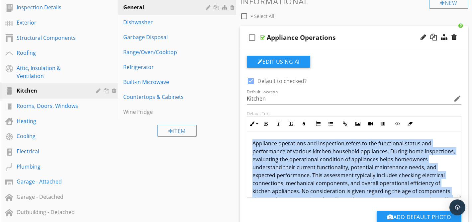
copy p "Appliance operations and inspection refers to the functional status and perform…"
click at [444, 140] on p "Appliance operations and inspection refers to the functional status and perform…" at bounding box center [354, 184] width 204 height 88
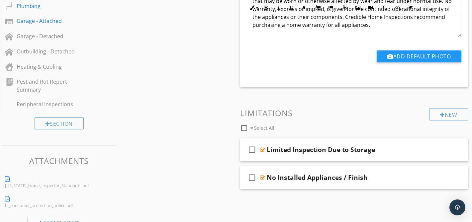
scroll to position [257, 0]
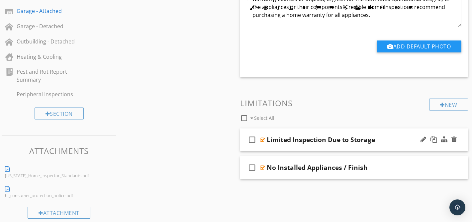
click at [263, 140] on div at bounding box center [262, 139] width 5 height 5
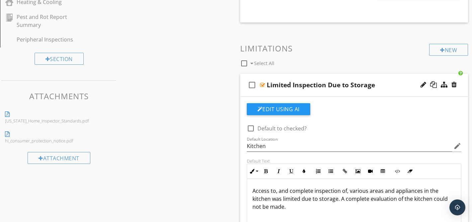
scroll to position [321, 0]
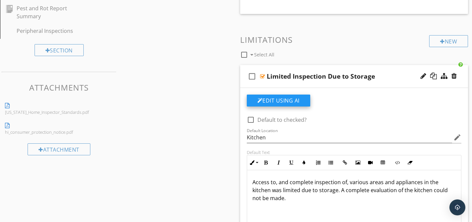
click at [279, 102] on button "Edit Using AI" at bounding box center [278, 101] width 63 height 12
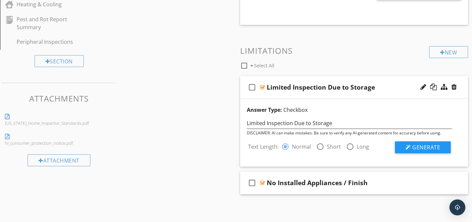
click at [320, 146] on div at bounding box center [320, 146] width 11 height 11
radio input "false"
radio input "true"
click at [416, 147] on span "Generate" at bounding box center [426, 147] width 28 height 7
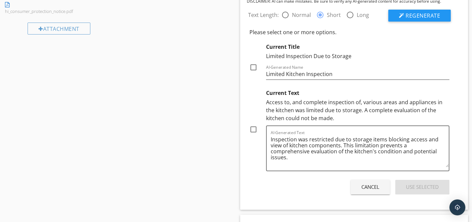
scroll to position [442, 0]
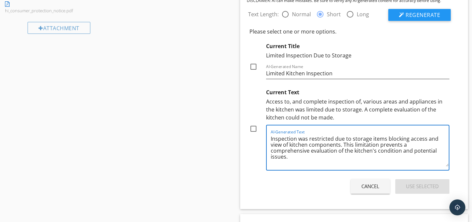
click at [290, 144] on textarea "Inspection was restricted due to storage items blocking access and view of kitc…" at bounding box center [360, 150] width 178 height 33
type textarea "Inspection was restricted due to storage items blocking access and view of cert…"
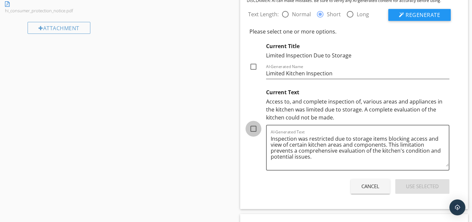
click at [254, 129] on div at bounding box center [253, 128] width 11 height 11
checkbox input "true"
click at [417, 183] on div "Use Selected" at bounding box center [422, 187] width 33 height 8
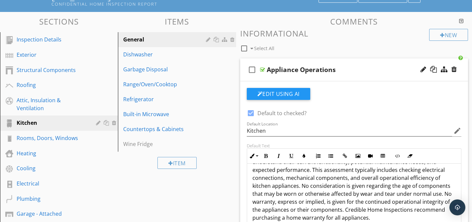
scroll to position [38, 0]
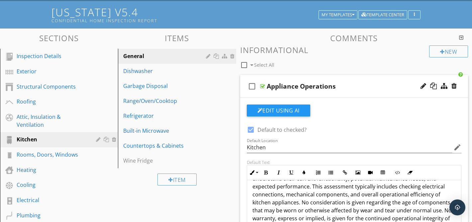
click at [263, 86] on div at bounding box center [262, 86] width 5 height 5
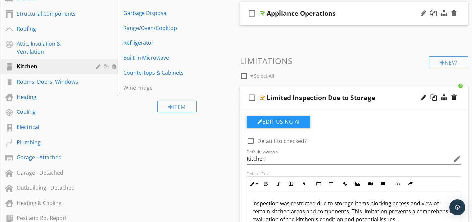
scroll to position [126, 0]
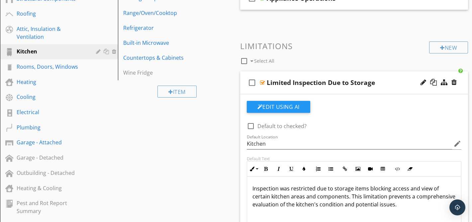
click at [262, 82] on div at bounding box center [262, 82] width 5 height 5
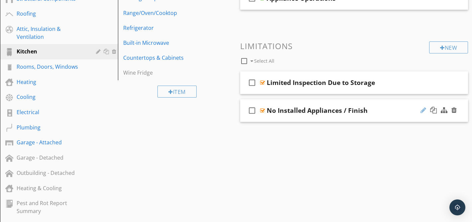
click at [425, 110] on div at bounding box center [424, 110] width 6 height 7
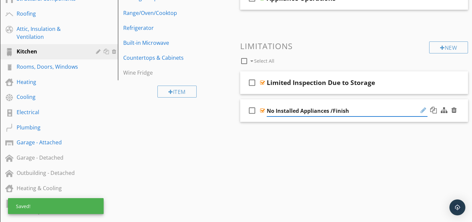
type input "No Installed Appliances/Finish"
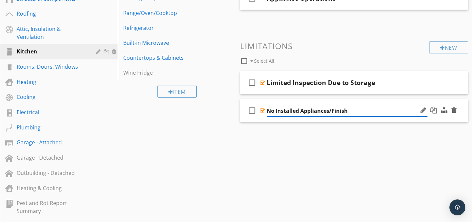
click at [262, 111] on div at bounding box center [262, 110] width 5 height 5
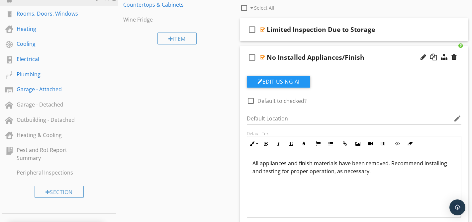
scroll to position [175, 0]
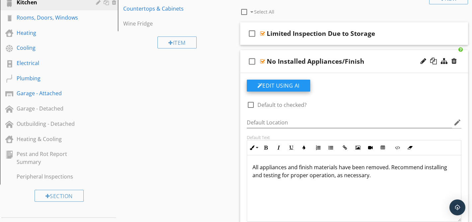
click at [280, 88] on button "Edit Using AI" at bounding box center [278, 86] width 63 height 12
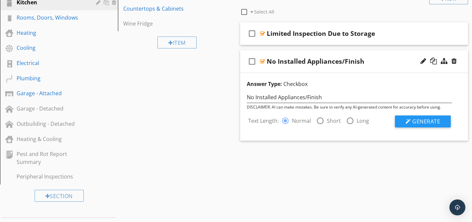
click at [322, 121] on div at bounding box center [320, 120] width 11 height 11
radio input "false"
radio input "true"
click at [419, 121] on span "Generate" at bounding box center [426, 121] width 28 height 7
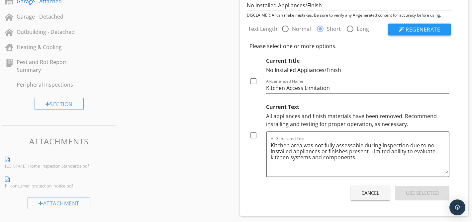
scroll to position [264, 0]
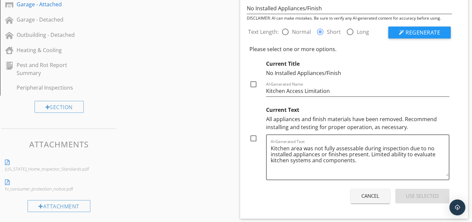
click at [367, 201] on button "Cancel" at bounding box center [370, 196] width 39 height 15
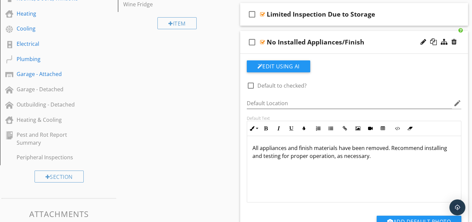
scroll to position [194, 0]
click at [433, 42] on div at bounding box center [433, 42] width 7 height 7
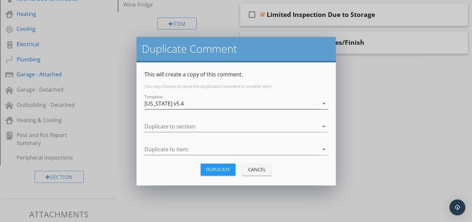
click at [204, 105] on div "[US_STATE] v5.4" at bounding box center [231, 103] width 174 height 11
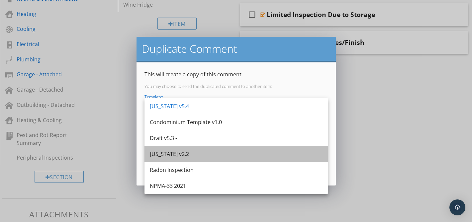
click at [195, 157] on div "[US_STATE] v2.2" at bounding box center [236, 154] width 173 height 8
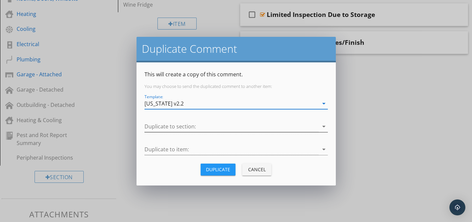
click at [202, 128] on div at bounding box center [231, 126] width 174 height 11
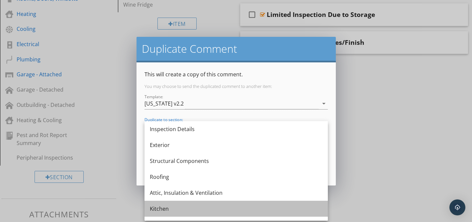
click at [181, 209] on div "Kitchen" at bounding box center [236, 209] width 173 height 8
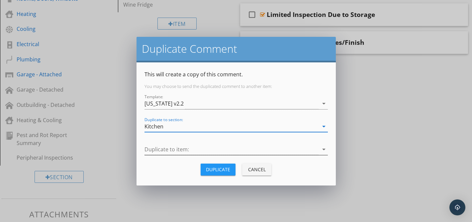
click at [194, 148] on div at bounding box center [231, 149] width 174 height 11
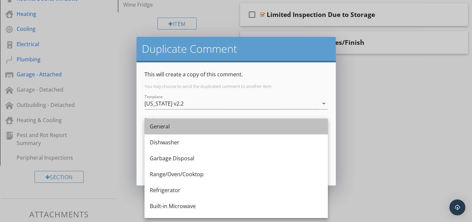
click at [192, 130] on div "General" at bounding box center [236, 127] width 173 height 8
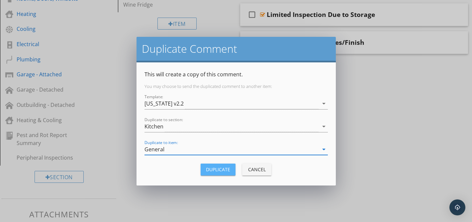
click at [216, 167] on div "Duplicate" at bounding box center [218, 169] width 24 height 7
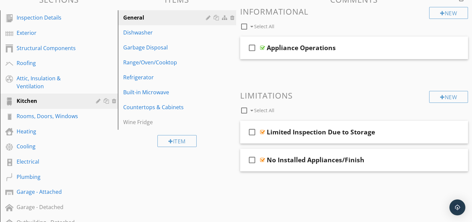
scroll to position [76, 0]
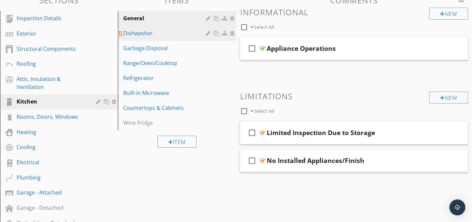
click at [148, 36] on div "Dishwasher" at bounding box center [165, 33] width 84 height 8
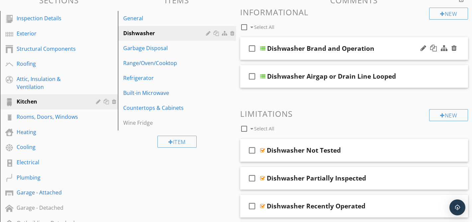
click at [263, 47] on div at bounding box center [262, 48] width 5 height 5
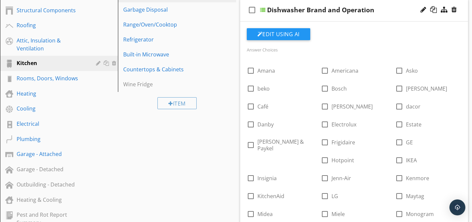
scroll to position [112, 0]
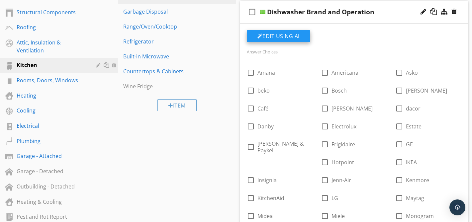
click at [275, 37] on button "Edit Using AI" at bounding box center [278, 36] width 63 height 12
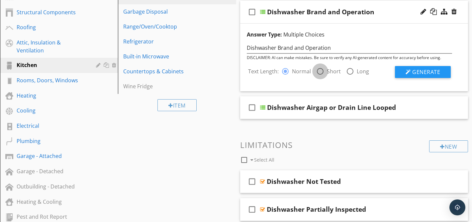
click at [320, 73] on div at bounding box center [320, 71] width 11 height 11
radio input "false"
radio input "true"
click at [285, 70] on div at bounding box center [285, 71] width 11 height 11
radio input "true"
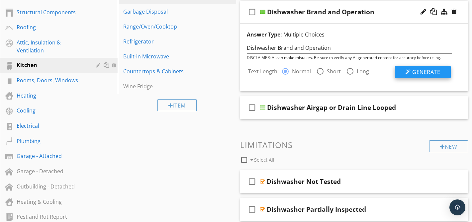
click at [415, 72] on span "Generate" at bounding box center [426, 71] width 28 height 7
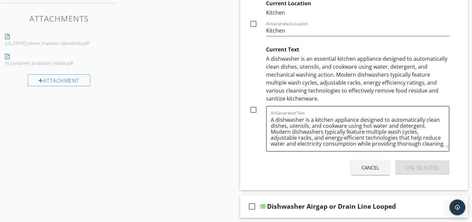
scroll to position [401, 0]
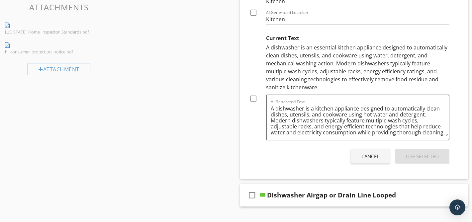
click at [364, 153] on div "Cancel" at bounding box center [370, 157] width 18 height 8
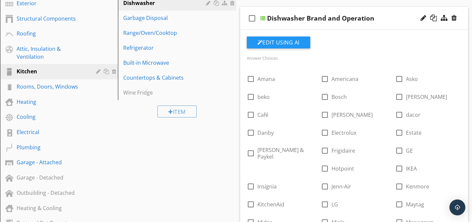
scroll to position [106, 0]
click at [262, 18] on div at bounding box center [262, 18] width 5 height 5
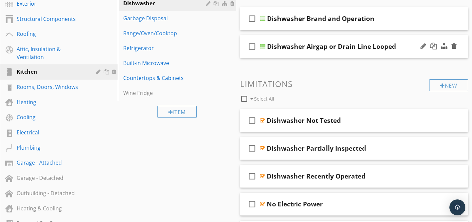
click at [263, 46] on div at bounding box center [262, 46] width 5 height 5
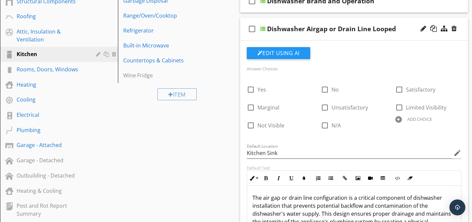
scroll to position [124, 0]
click at [263, 28] on div at bounding box center [262, 28] width 5 height 5
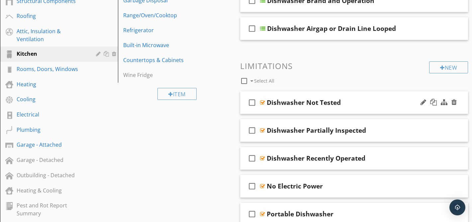
click at [262, 101] on div at bounding box center [262, 102] width 5 height 5
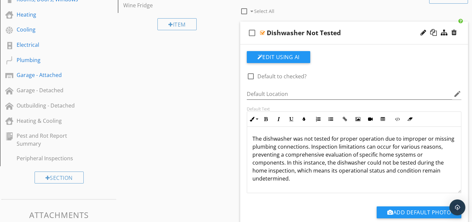
scroll to position [195, 0]
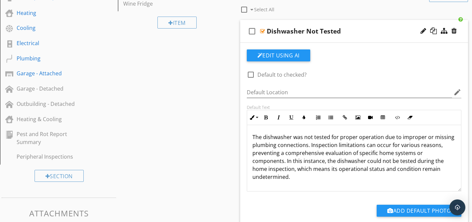
click at [261, 32] on div at bounding box center [262, 31] width 5 height 5
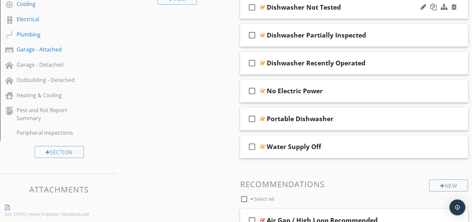
scroll to position [222, 0]
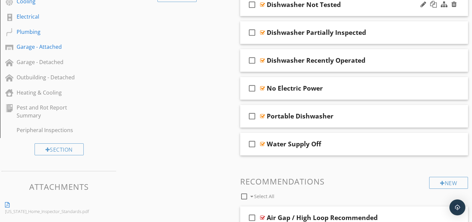
click at [261, 32] on div at bounding box center [262, 32] width 5 height 5
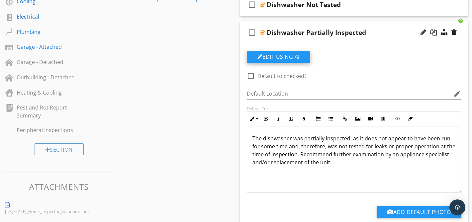
click at [279, 58] on button "Edit Using AI" at bounding box center [278, 57] width 63 height 12
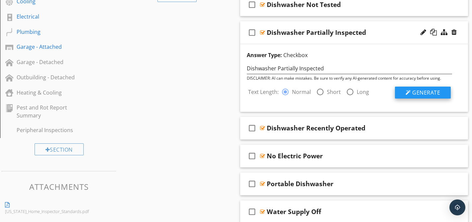
click at [416, 93] on span "Generate" at bounding box center [426, 92] width 28 height 7
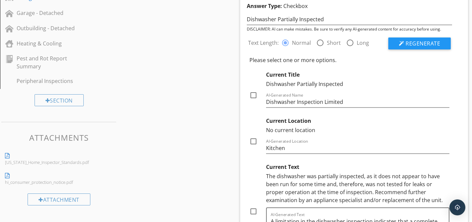
scroll to position [265, 0]
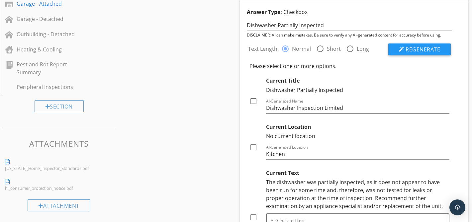
click at [252, 101] on div at bounding box center [253, 101] width 11 height 11
checkbox input "true"
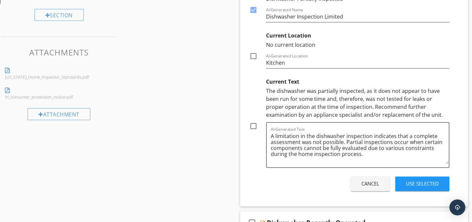
scroll to position [360, 0]
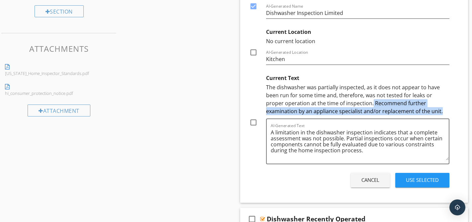
drag, startPoint x: 353, startPoint y: 103, endPoint x: 401, endPoint y: 109, distance: 48.2
click at [401, 109] on div "The dishwasher was partially inspected, as it does not appear to have been run …" at bounding box center [358, 99] width 184 height 32
copy div "Recommend further examination by an appliance specialist and/or replacement of …"
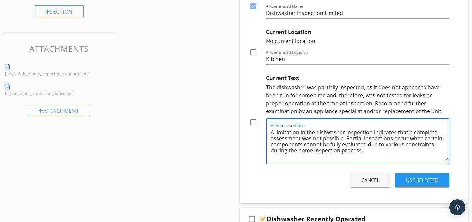
click at [388, 151] on textarea "A limitation in the dishwasher inspection indicates that a complete assessment …" at bounding box center [360, 143] width 178 height 33
paste textarea "Recommend further examination by an appliance specialist and/or replacement of …"
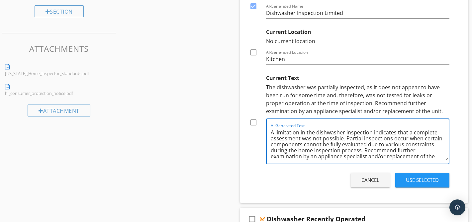
scroll to position [6, 0]
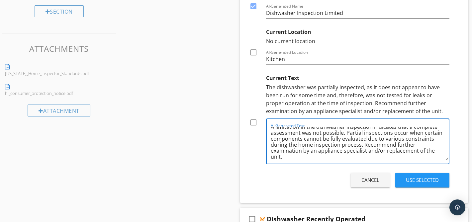
type textarea "A limitation in the dishwasher inspection indicates that a complete assessment …"
click at [251, 123] on div at bounding box center [253, 122] width 11 height 11
checkbox input "true"
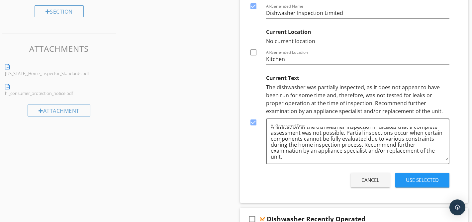
click at [406, 181] on div "Use Selected" at bounding box center [422, 180] width 33 height 8
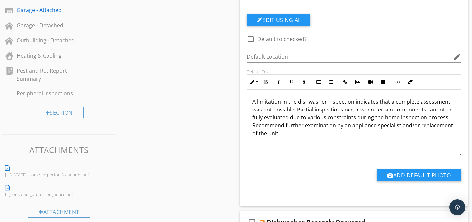
scroll to position [255, 0]
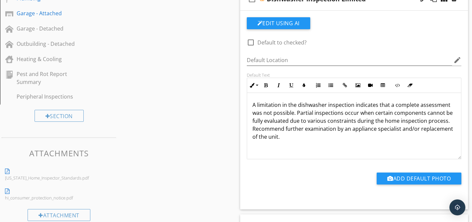
click at [277, 138] on p "A limitation in the dishwasher inspection indicates that a complete assessment …" at bounding box center [354, 121] width 204 height 40
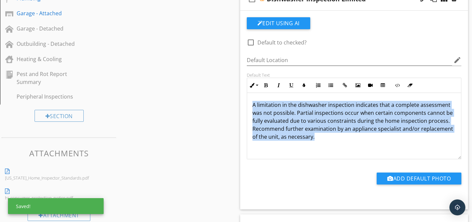
copy p "A limitation in the dishwasher inspection indicates that a complete assessment …"
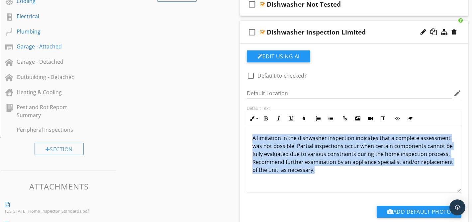
scroll to position [214, 0]
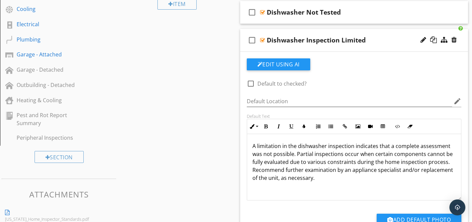
click at [262, 39] on div at bounding box center [262, 40] width 5 height 5
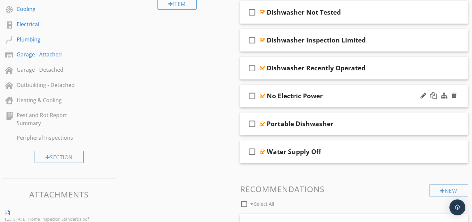
click at [263, 96] on div at bounding box center [262, 95] width 5 height 5
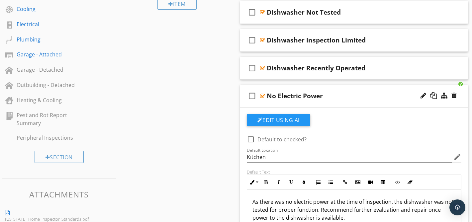
click at [311, 196] on div "As there was no electric power at the time of inspection, the dishwasher was no…" at bounding box center [354, 223] width 214 height 66
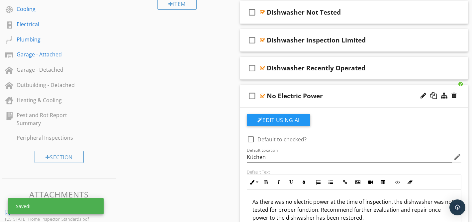
click at [263, 95] on div at bounding box center [262, 95] width 5 height 5
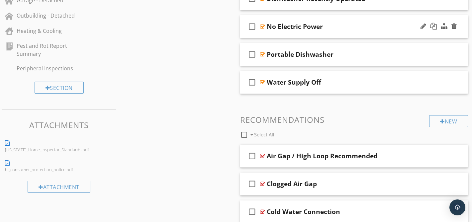
scroll to position [284, 0]
click at [263, 52] on div at bounding box center [262, 53] width 5 height 5
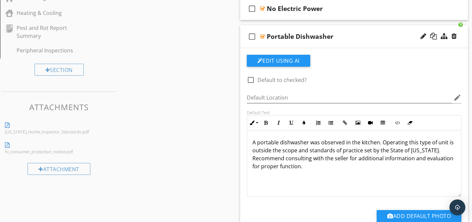
scroll to position [302, 0]
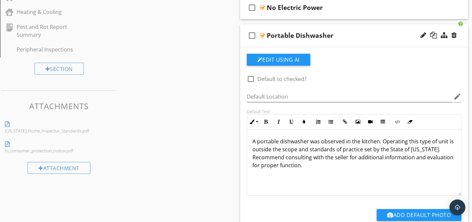
click at [453, 157] on p "A portable dishwasher was observed in the kitchen. Operating this type of unit …" at bounding box center [354, 154] width 204 height 32
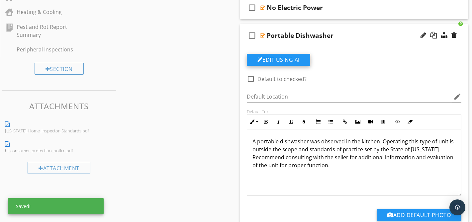
click at [280, 60] on button "Edit Using AI" at bounding box center [278, 60] width 63 height 12
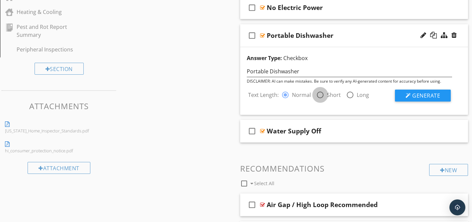
click at [319, 95] on div at bounding box center [320, 94] width 11 height 11
radio input "false"
radio input "true"
click at [415, 94] on span "Generate" at bounding box center [426, 95] width 28 height 7
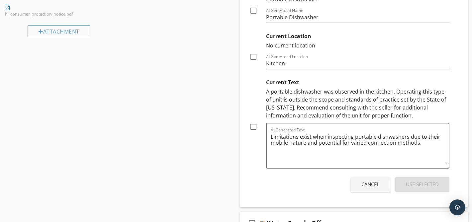
scroll to position [443, 0]
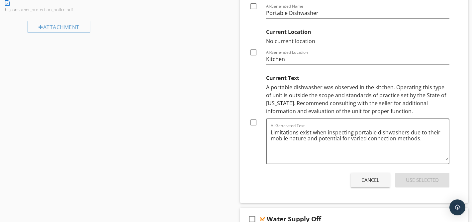
click at [370, 182] on div "Cancel" at bounding box center [370, 180] width 18 height 8
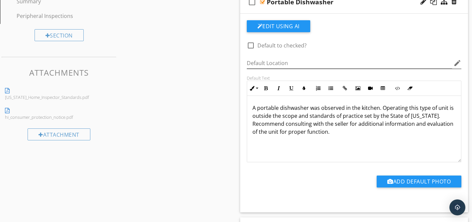
scroll to position [335, 0]
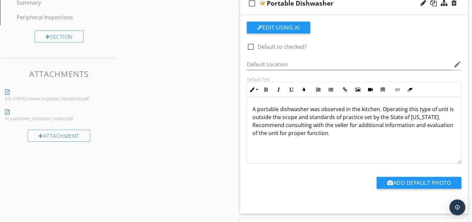
click at [260, 4] on div at bounding box center [262, 3] width 5 height 5
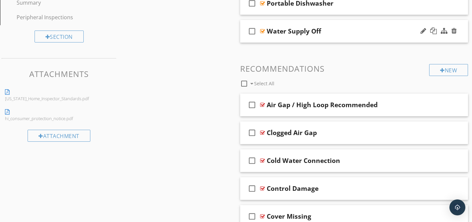
click at [261, 31] on div at bounding box center [262, 31] width 5 height 5
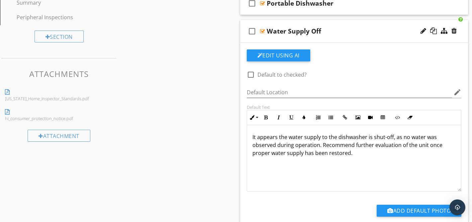
click at [300, 137] on p "It appears the water supply to the dishwasher is shut-off, as no water was obse…" at bounding box center [354, 145] width 204 height 24
click at [264, 29] on div at bounding box center [262, 31] width 5 height 5
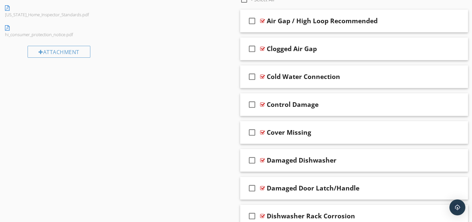
scroll to position [422, 0]
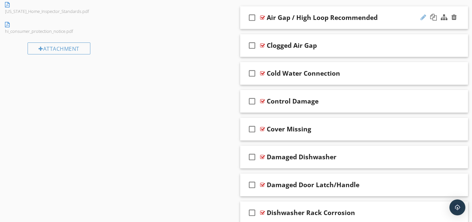
click at [421, 18] on div at bounding box center [424, 17] width 6 height 7
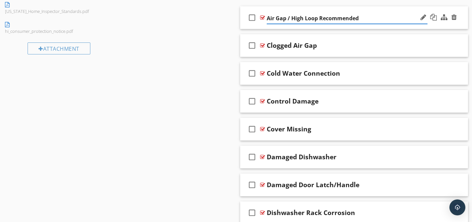
click at [287, 20] on input "Air Gap / High Loop Recommended" at bounding box center [347, 18] width 161 height 11
type input "Air Gap/High Loop Recommended"
click at [261, 18] on div at bounding box center [262, 17] width 5 height 5
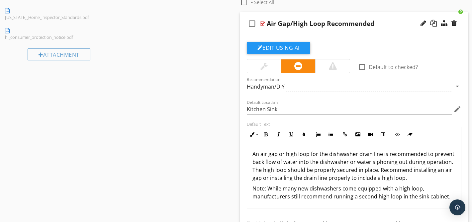
scroll to position [412, 0]
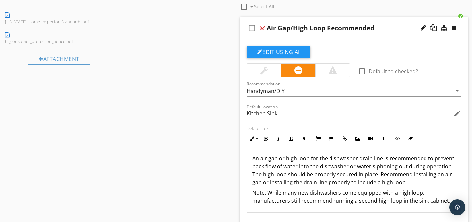
click at [252, 195] on p "Note: While many new dishwashers come equipped with a high loop, manufacturers …" at bounding box center [354, 197] width 204 height 16
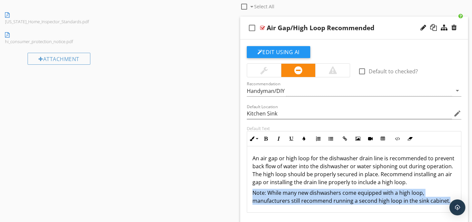
drag, startPoint x: 252, startPoint y: 195, endPoint x: 399, endPoint y: 206, distance: 146.9
click at [399, 206] on div "An air gap or high loop for the dishwasher drain line is recommended to prevent…" at bounding box center [354, 179] width 214 height 66
copy p "Note: While many new dishwashers come equipped with a high loop, manufacturers …"
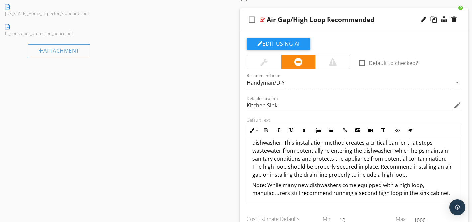
scroll to position [24, 0]
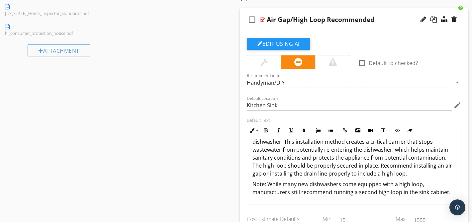
click at [261, 21] on div at bounding box center [262, 19] width 5 height 5
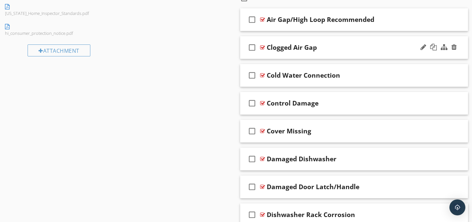
click at [262, 47] on div at bounding box center [262, 47] width 5 height 5
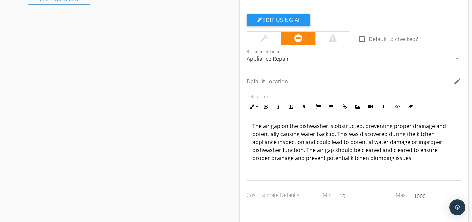
scroll to position [472, 0]
click at [282, 18] on button "Edit Using AI" at bounding box center [278, 20] width 63 height 12
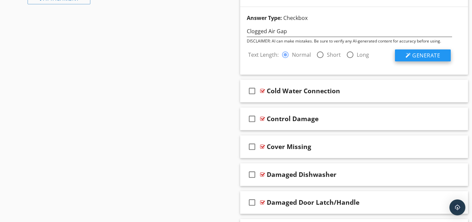
click at [419, 56] on span "Generate" at bounding box center [426, 55] width 28 height 7
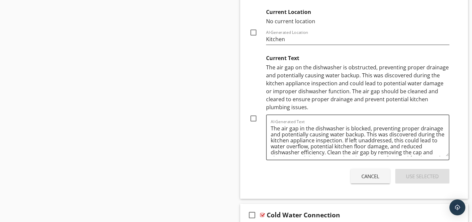
scroll to position [649, 0]
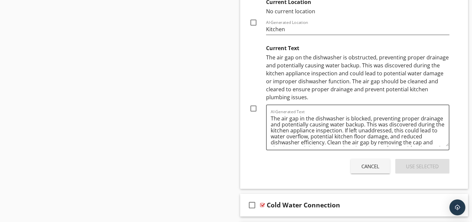
click at [371, 163] on div "Cancel" at bounding box center [370, 167] width 18 height 8
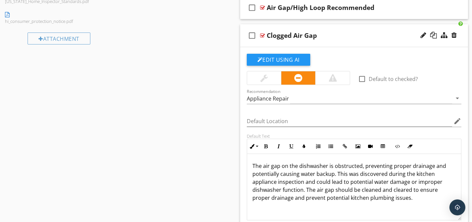
scroll to position [414, 0]
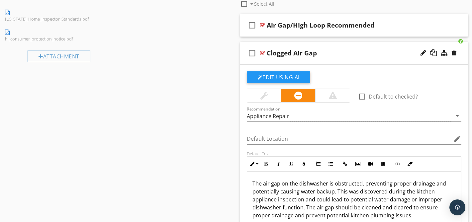
click at [263, 53] on div at bounding box center [262, 52] width 5 height 5
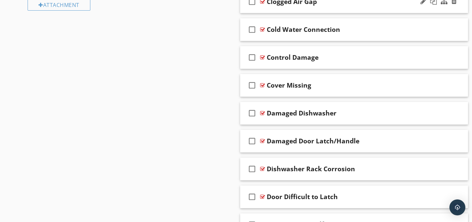
scroll to position [466, 0]
click at [262, 29] on div at bounding box center [262, 28] width 5 height 5
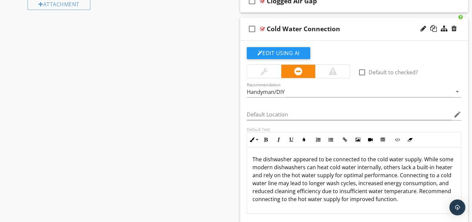
click at [262, 29] on div at bounding box center [262, 28] width 5 height 5
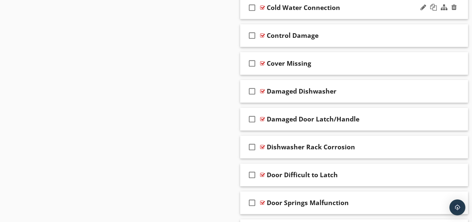
scroll to position [497, 0]
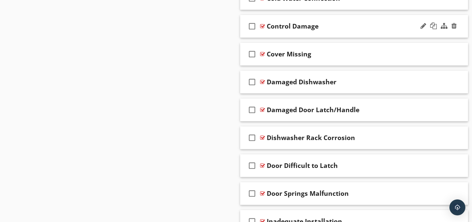
click at [263, 25] on div at bounding box center [262, 26] width 5 height 5
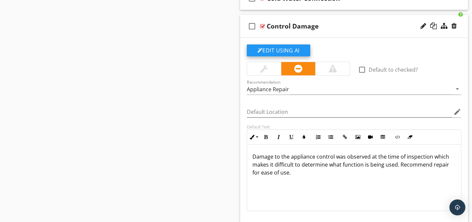
click at [275, 51] on button "Edit Using AI" at bounding box center [278, 51] width 63 height 12
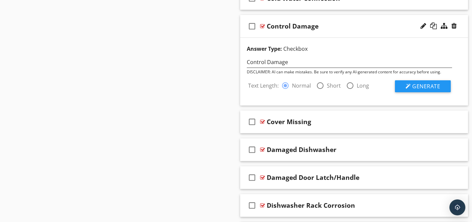
click at [320, 85] on div at bounding box center [320, 85] width 11 height 11
radio input "false"
radio input "true"
click at [423, 87] on span "Generate" at bounding box center [426, 86] width 28 height 7
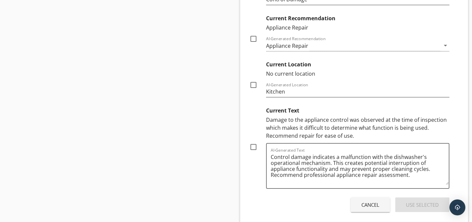
scroll to position [645, 0]
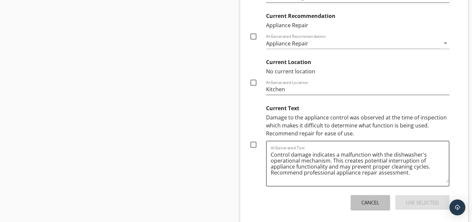
click at [364, 205] on div "Cancel" at bounding box center [370, 203] width 18 height 8
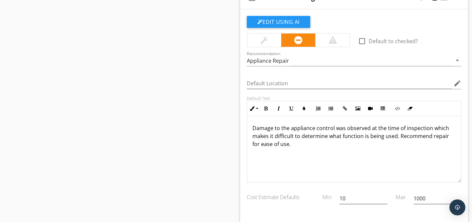
scroll to position [514, 0]
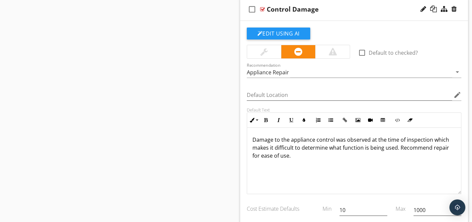
click at [263, 9] on div at bounding box center [262, 9] width 5 height 5
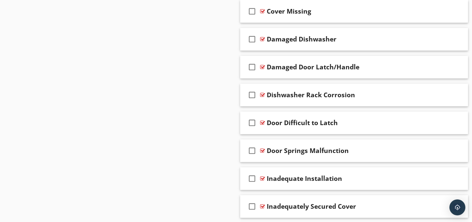
scroll to position [541, 0]
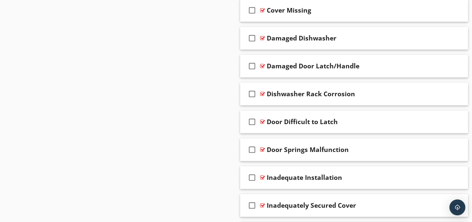
click at [263, 9] on div at bounding box center [262, 10] width 5 height 5
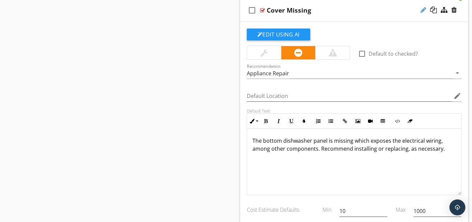
click at [422, 10] on div at bounding box center [424, 10] width 6 height 7
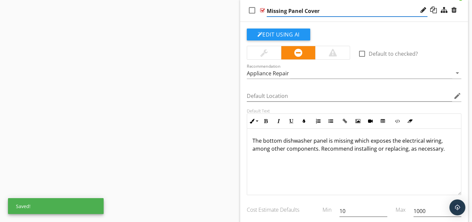
type input "Missing Panel Cover"
click at [321, 11] on div "Missing Panel Cover" at bounding box center [299, 10] width 64 height 8
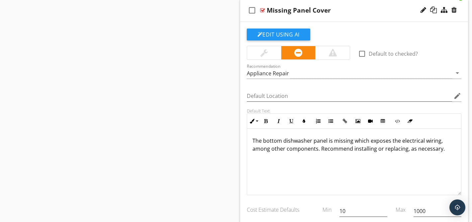
click at [355, 3] on div "check_box_outline_blank Missing Panel Cover" at bounding box center [354, 10] width 228 height 23
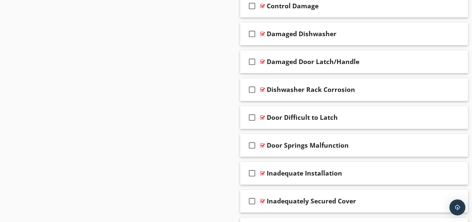
scroll to position [523, 0]
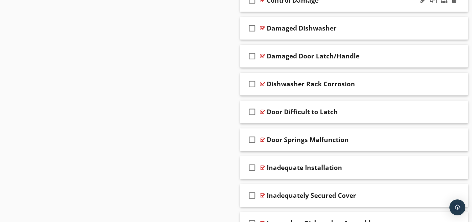
click at [281, 2] on div "Control Damage" at bounding box center [293, 0] width 52 height 8
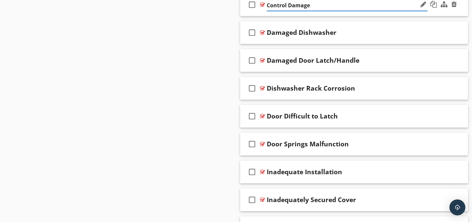
paste input "Damaged Control"
type input "Damaged Control"
click at [187, 60] on div "Sections Inspection Details Exterior Structural Components Roofing Attic, Insul…" at bounding box center [236, 2] width 472 height 908
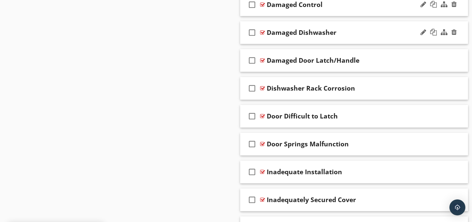
click at [263, 32] on div at bounding box center [262, 32] width 5 height 5
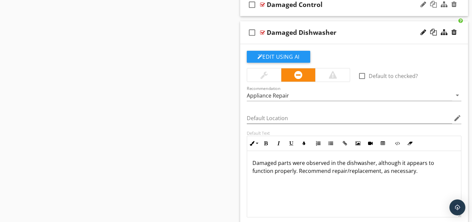
click at [308, 170] on p "Damaged parts were observed in the dishwasher, although it appears to function …" at bounding box center [354, 167] width 204 height 16
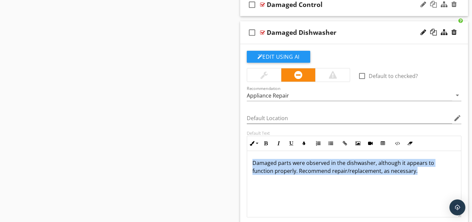
copy p "Damaged parts were observed in the dishwasher, although it appears to function …"
type textarea "<p>Damaged parts were observed in the dishwasher, although it appears to functi…"
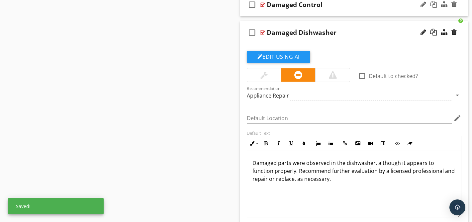
click at [261, 32] on div at bounding box center [262, 32] width 5 height 5
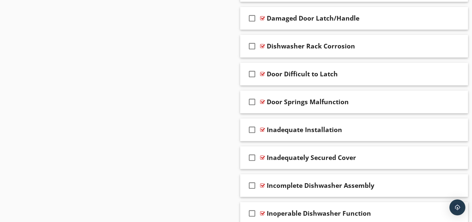
scroll to position [562, 0]
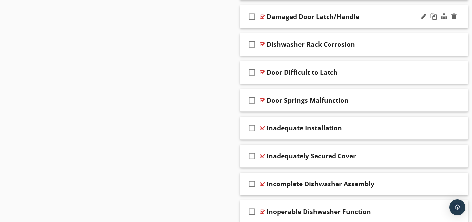
click at [262, 16] on div at bounding box center [262, 16] width 5 height 5
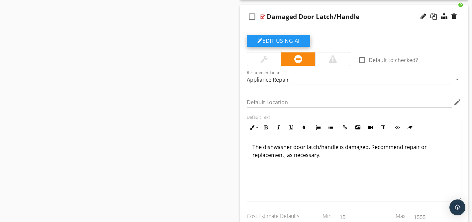
click at [275, 39] on button "Edit Using AI" at bounding box center [278, 41] width 63 height 12
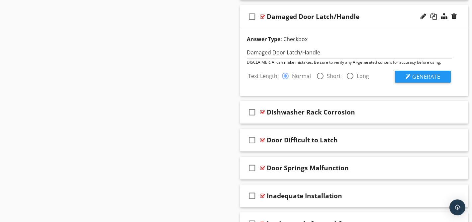
click at [323, 75] on div at bounding box center [320, 75] width 11 height 11
radio input "false"
radio input "true"
click at [420, 76] on span "Generate" at bounding box center [426, 76] width 28 height 7
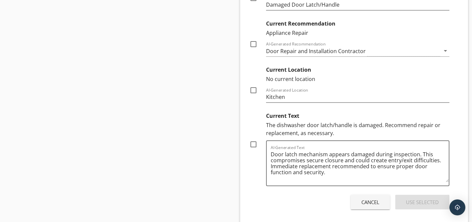
scroll to position [698, 0]
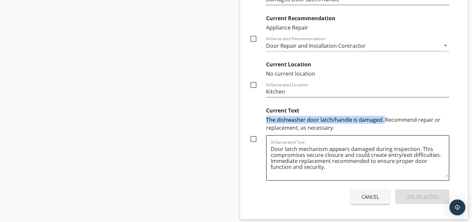
drag, startPoint x: 384, startPoint y: 122, endPoint x: 383, endPoint y: 114, distance: 7.7
click at [383, 114] on div "Current Text The dishwasher door latch/handle is damaged. Recommend repair or r…" at bounding box center [358, 118] width 184 height 28
copy div "The dishwasher door latch/handle is damaged."
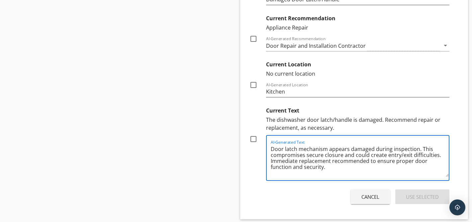
drag, startPoint x: 421, startPoint y: 150, endPoint x: 421, endPoint y: 144, distance: 5.7
click at [421, 144] on textarea "Door latch mechanism appears damaged during inspection. This compromises secure…" at bounding box center [360, 160] width 178 height 33
paste textarea "The dishwasher door latch/handle is damaged"
paste textarea "The dishwasher door latch/handle is damaged. This compromises secure closure an…"
type textarea "The dishwasher door latch/handle is damaged. This compromises secure closure an…"
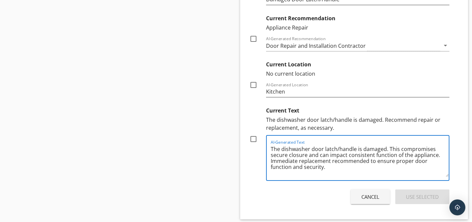
click at [252, 139] on div at bounding box center [253, 139] width 11 height 11
checkbox input "true"
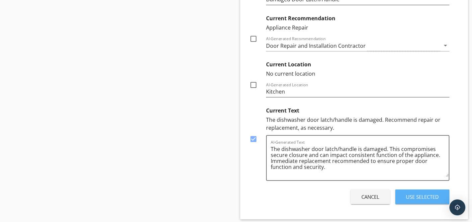
click at [423, 195] on div "Use Selected" at bounding box center [422, 197] width 33 height 8
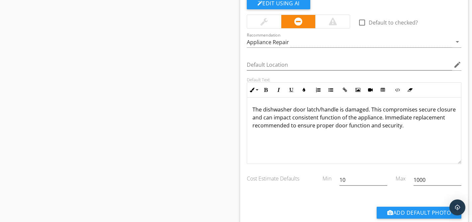
scroll to position [596, 0]
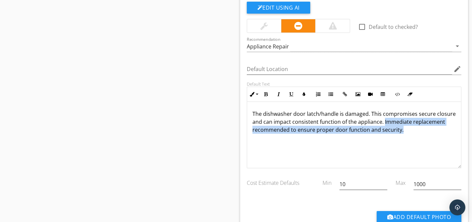
drag, startPoint x: 402, startPoint y: 131, endPoint x: 383, endPoint y: 124, distance: 19.7
click at [383, 124] on p "The dishwasher door latch/handle is damaged. This compromises secure closure an…" at bounding box center [354, 122] width 204 height 24
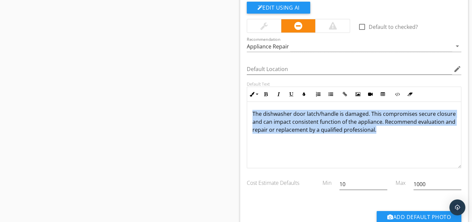
copy p "The dishwasher door latch/handle is damaged. This compromises secure closure an…"
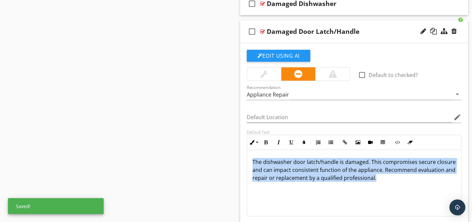
scroll to position [547, 0]
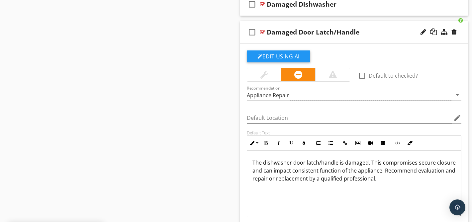
click at [264, 33] on div at bounding box center [262, 32] width 5 height 5
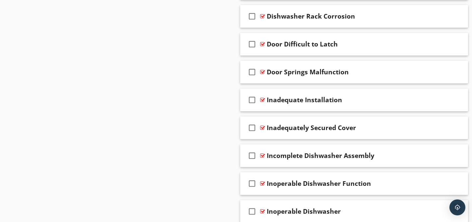
scroll to position [594, 0]
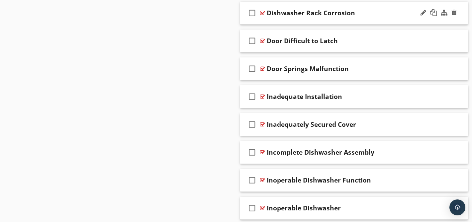
click at [260, 13] on div at bounding box center [262, 12] width 5 height 5
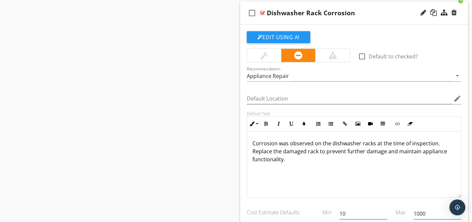
scroll to position [603, 0]
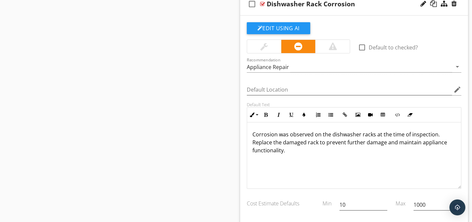
click at [264, 5] on div at bounding box center [262, 3] width 5 height 5
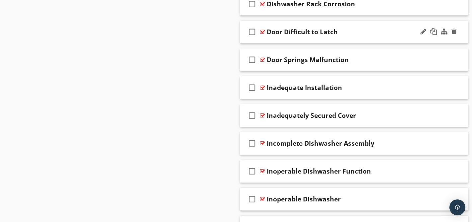
click at [262, 31] on div at bounding box center [262, 31] width 5 height 5
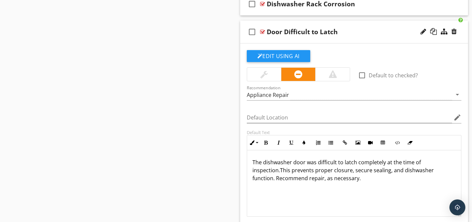
click at [262, 31] on div at bounding box center [262, 31] width 5 height 5
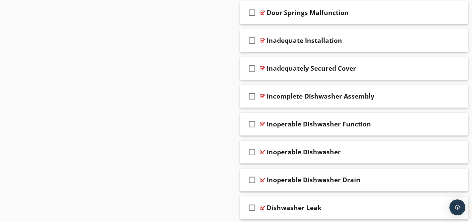
scroll to position [650, 0]
click at [261, 12] on div at bounding box center [262, 12] width 5 height 5
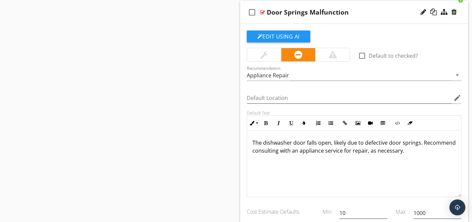
click at [366, 152] on p "The dishwasher door falls open, likely due to defective door springs. Recommend…" at bounding box center [354, 147] width 204 height 16
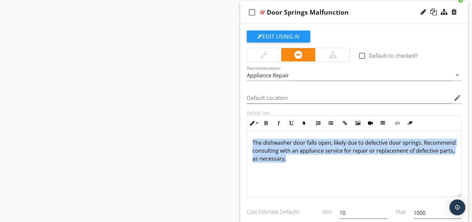
click at [262, 14] on div at bounding box center [262, 12] width 5 height 5
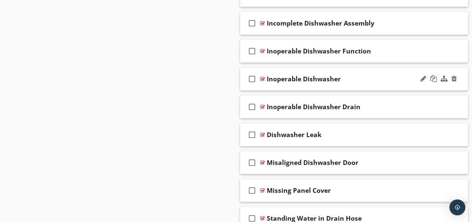
scroll to position [711, 0]
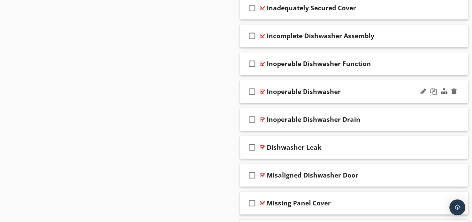
click at [262, 91] on div at bounding box center [262, 91] width 5 height 5
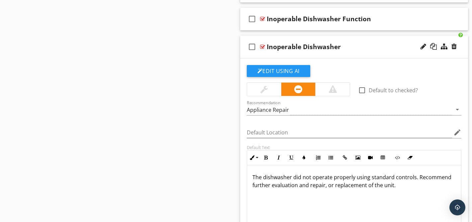
scroll to position [757, 0]
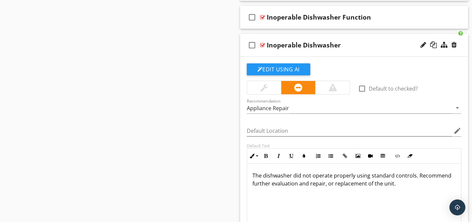
click at [279, 181] on p "The dishwasher did not operate properly using standard controls. Recommend furt…" at bounding box center [354, 180] width 204 height 16
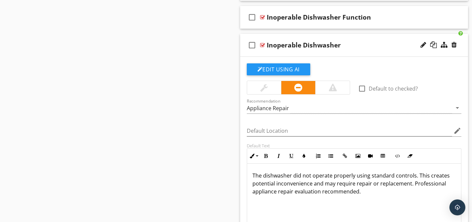
click at [263, 46] on div at bounding box center [262, 45] width 5 height 5
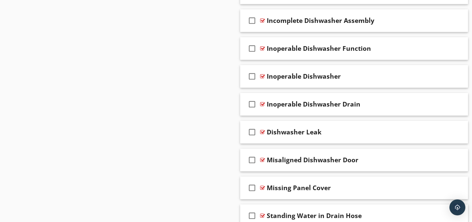
scroll to position [730, 0]
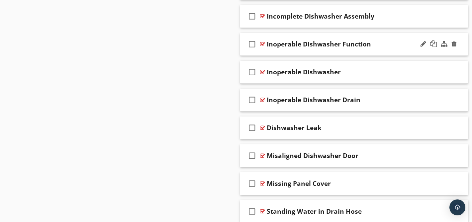
click at [262, 44] on div at bounding box center [262, 44] width 5 height 5
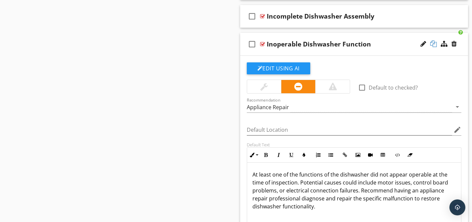
click at [433, 43] on div at bounding box center [433, 44] width 7 height 7
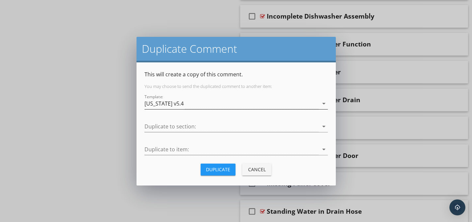
click at [198, 103] on div "[US_STATE] v5.4" at bounding box center [231, 103] width 174 height 11
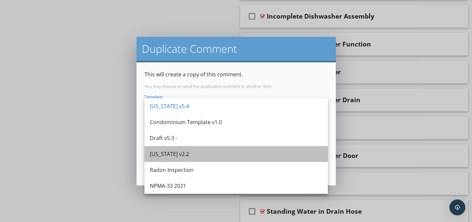
click at [179, 155] on div "[US_STATE] v2.2" at bounding box center [236, 154] width 173 height 8
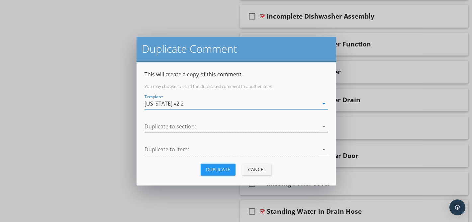
click at [181, 128] on div at bounding box center [231, 126] width 174 height 11
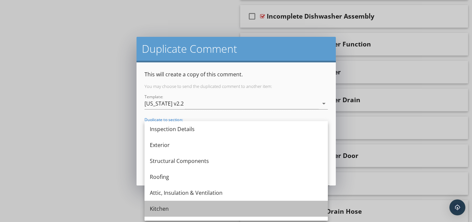
click at [184, 211] on div "Kitchen" at bounding box center [236, 209] width 173 height 8
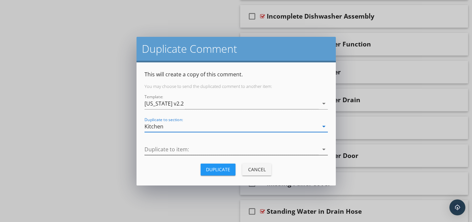
click at [186, 152] on div at bounding box center [231, 149] width 174 height 11
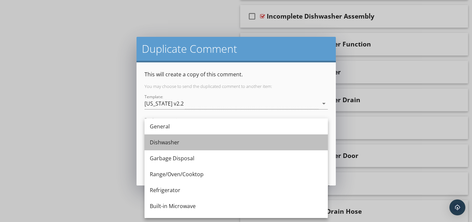
click at [185, 146] on div "Dishwasher" at bounding box center [236, 143] width 173 height 8
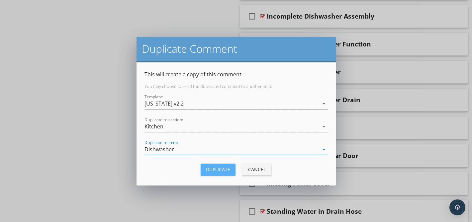
click at [211, 169] on div "Duplicate" at bounding box center [218, 169] width 24 height 7
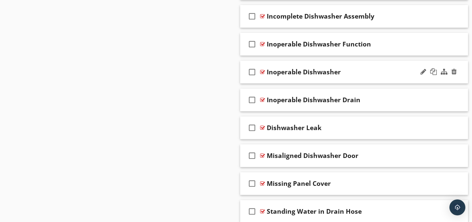
click at [263, 72] on div at bounding box center [262, 71] width 5 height 5
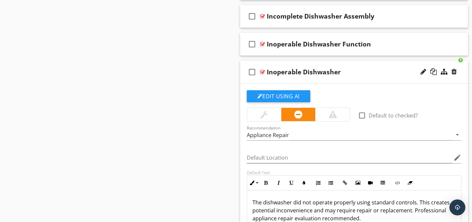
click at [263, 72] on div at bounding box center [262, 71] width 5 height 5
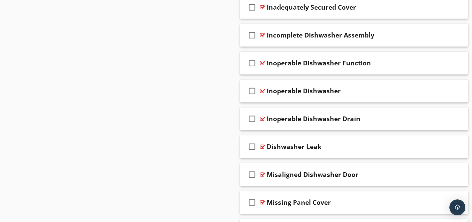
scroll to position [711, 0]
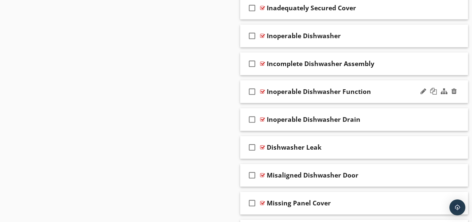
click at [263, 90] on div at bounding box center [262, 91] width 5 height 5
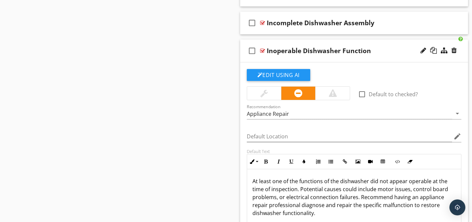
scroll to position [754, 0]
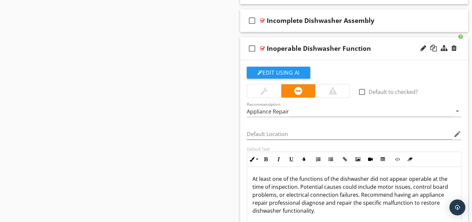
click at [262, 47] on div at bounding box center [262, 48] width 5 height 5
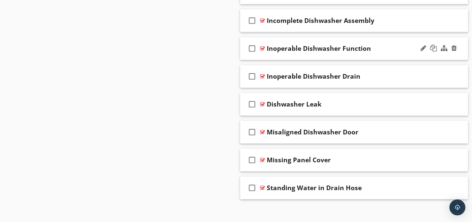
scroll to position [759, 0]
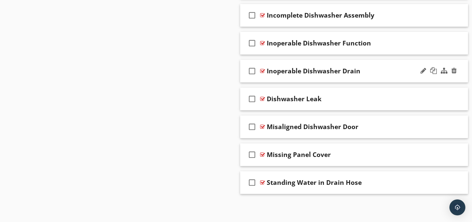
click at [261, 71] on div at bounding box center [262, 70] width 5 height 5
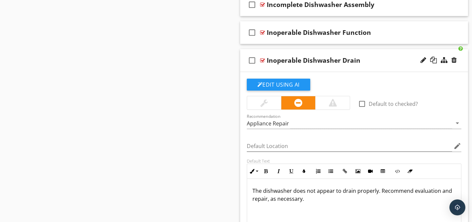
scroll to position [770, 0]
click at [273, 85] on button "Edit Using AI" at bounding box center [278, 84] width 63 height 12
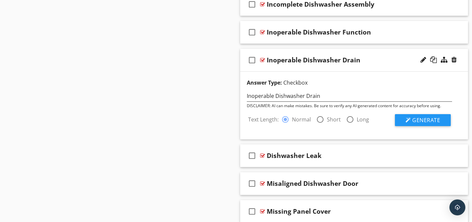
click at [325, 119] on div "radio_button_unchecked Short" at bounding box center [328, 120] width 25 height 8
click at [320, 119] on div at bounding box center [320, 119] width 11 height 11
radio input "false"
radio input "true"
click at [411, 121] on button "Generate" at bounding box center [423, 120] width 56 height 12
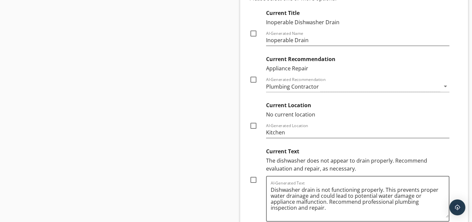
scroll to position [909, 0]
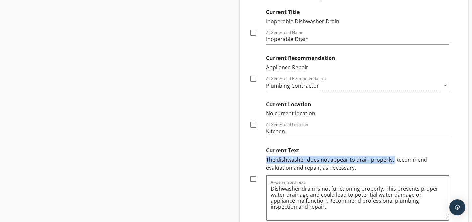
drag, startPoint x: 393, startPoint y: 158, endPoint x: 392, endPoint y: 152, distance: 6.0
click at [392, 152] on div "Current Text The dishwasher does not appear to drain properly. Recommend evalua…" at bounding box center [358, 158] width 184 height 28
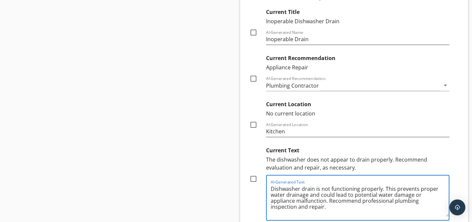
drag, startPoint x: 384, startPoint y: 188, endPoint x: 384, endPoint y: 181, distance: 7.0
click at [384, 181] on div "AI-Generated Text Dishwasher drain is not functioning properly. This prevents p…" at bounding box center [360, 198] width 178 height 45
paste textarea "The dishwasher does not appear to drain"
type textarea "The dishwasher does not appear to drain properly. This prevents proper water dr…"
click at [252, 177] on div at bounding box center [253, 178] width 11 height 11
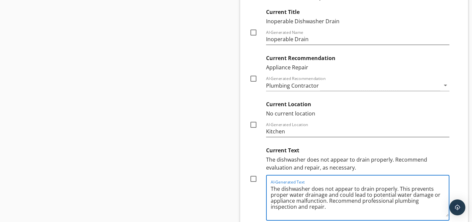
checkbox input "true"
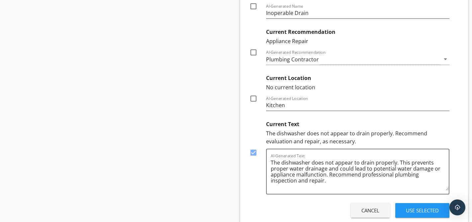
scroll to position [938, 0]
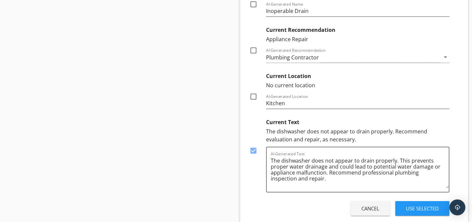
click at [424, 210] on div "Use Selected" at bounding box center [422, 209] width 33 height 8
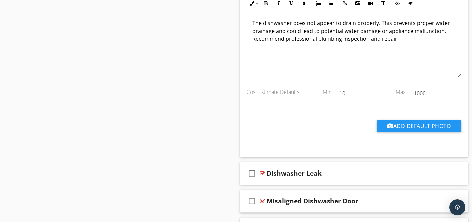
scroll to position [931, 0]
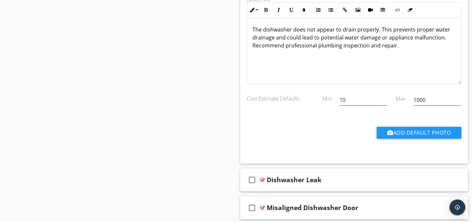
click at [400, 48] on p "The dishwasher does not appear to drain properly. This prevents proper water dr…" at bounding box center [354, 38] width 204 height 24
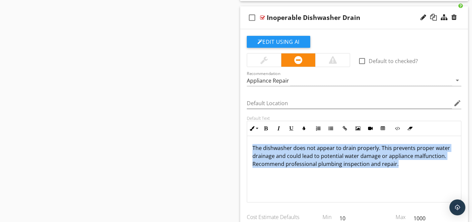
scroll to position [811, 0]
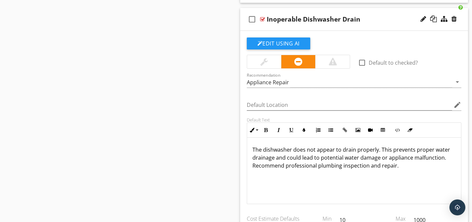
click at [373, 12] on div "check_box_outline_blank Inoperable Dishwasher Drain" at bounding box center [354, 19] width 228 height 23
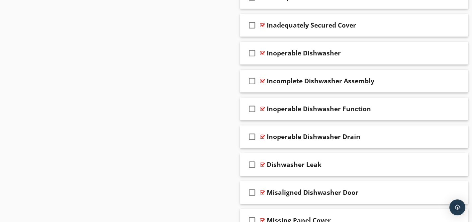
scroll to position [692, 0]
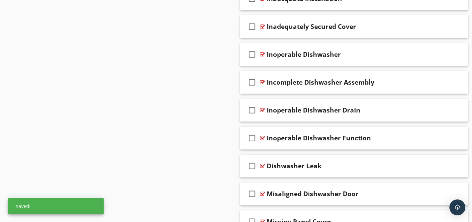
drag, startPoint x: 360, startPoint y: 133, endPoint x: 126, endPoint y: 6, distance: 265.9
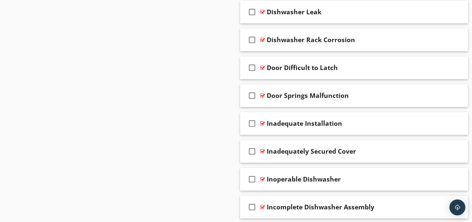
scroll to position [594, 0]
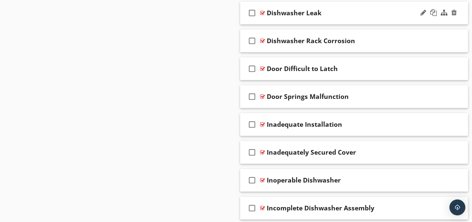
click at [263, 12] on div at bounding box center [262, 12] width 5 height 5
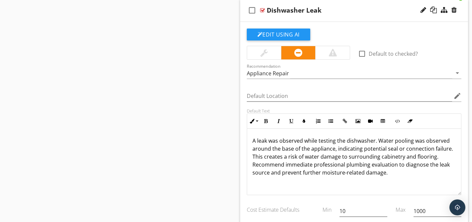
scroll to position [596, 0]
click at [262, 11] on div at bounding box center [262, 10] width 5 height 5
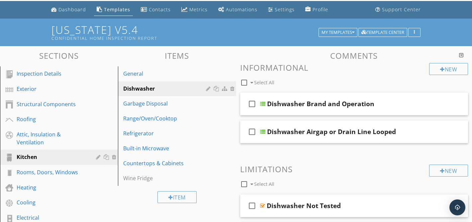
scroll to position [0, 0]
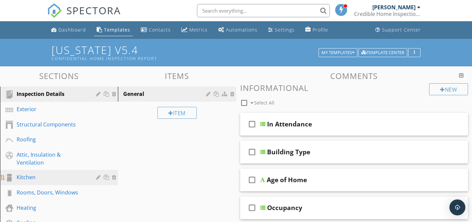
click at [36, 177] on div "Kitchen" at bounding box center [52, 177] width 70 height 8
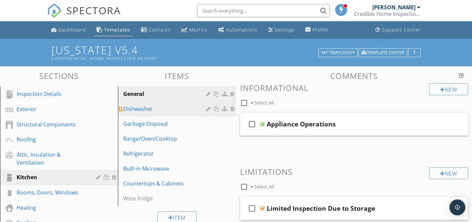
click at [150, 111] on div "Dishwasher" at bounding box center [165, 109] width 84 height 8
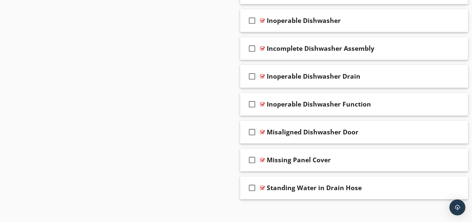
scroll to position [759, 0]
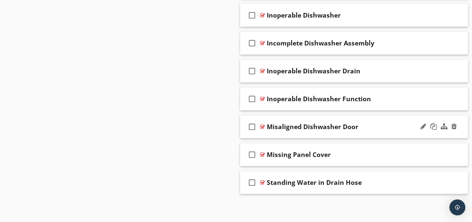
click at [263, 126] on div at bounding box center [262, 126] width 5 height 5
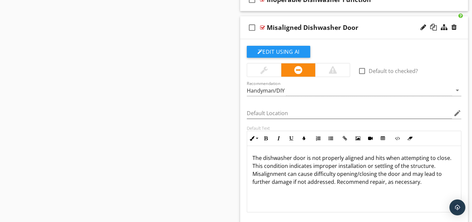
scroll to position [859, 0]
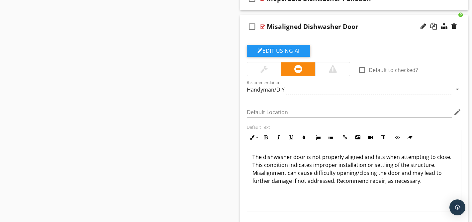
click at [263, 27] on div at bounding box center [262, 26] width 5 height 5
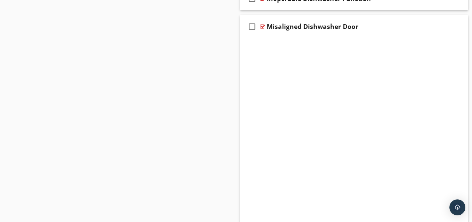
scroll to position [759, 0]
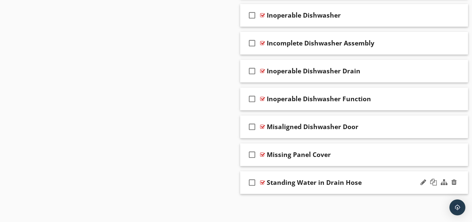
click at [261, 183] on div at bounding box center [262, 182] width 5 height 5
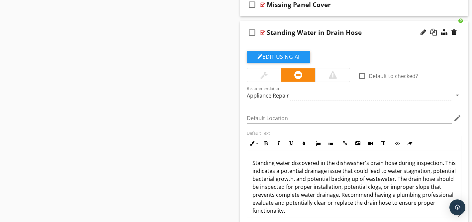
scroll to position [910, 0]
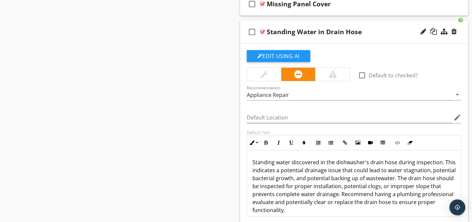
click at [263, 32] on div at bounding box center [262, 31] width 5 height 5
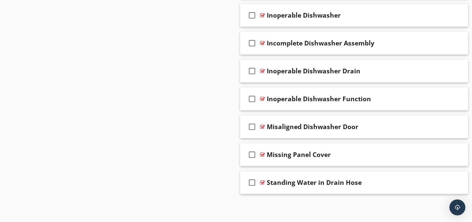
scroll to position [759, 0]
